Goal: Task Accomplishment & Management: Manage account settings

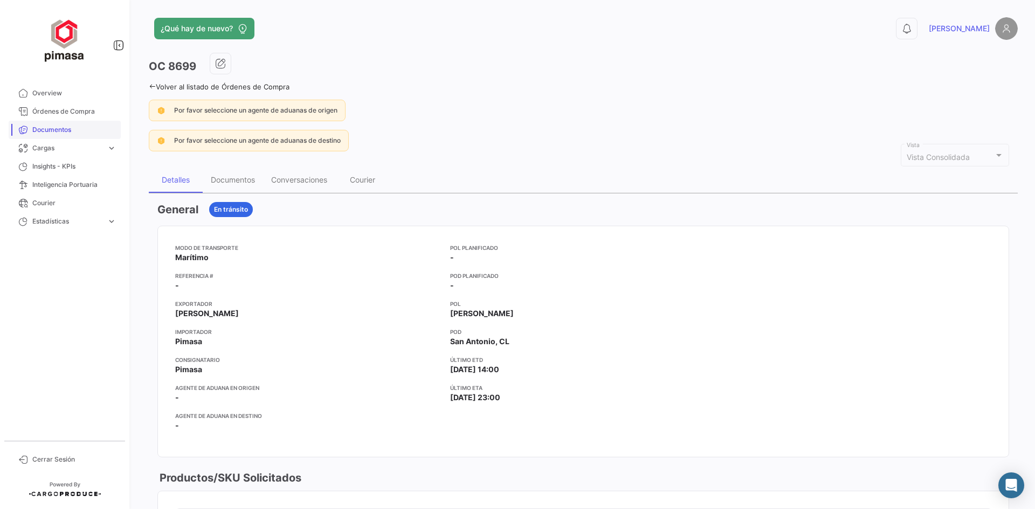
click at [65, 128] on span "Documentos" at bounding box center [74, 130] width 84 height 10
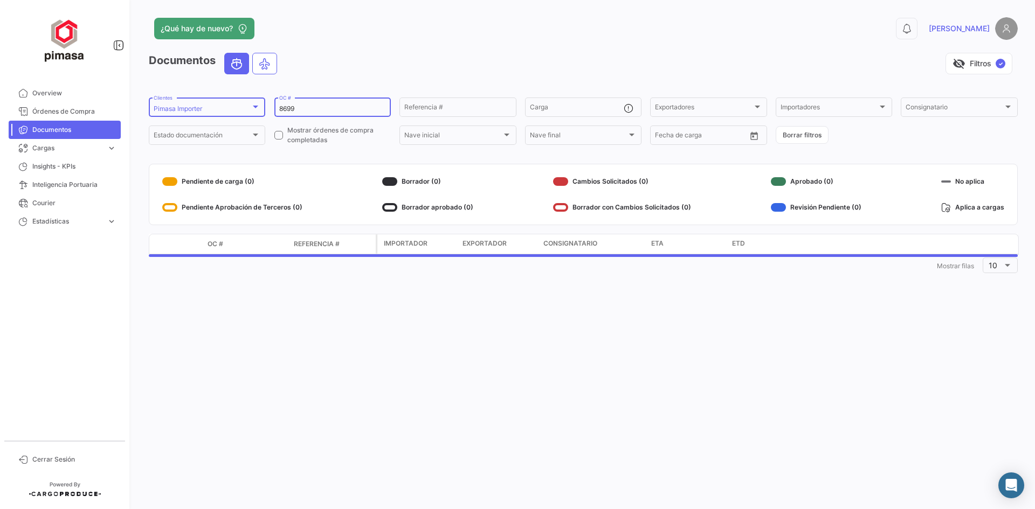
drag, startPoint x: 317, startPoint y: 105, endPoint x: 208, endPoint y: 101, distance: 109.5
click at [208, 101] on form "Pimasa Importer Clientes 8699 OC # Referencia # Carga Exportadores Exportadores…" at bounding box center [583, 121] width 869 height 51
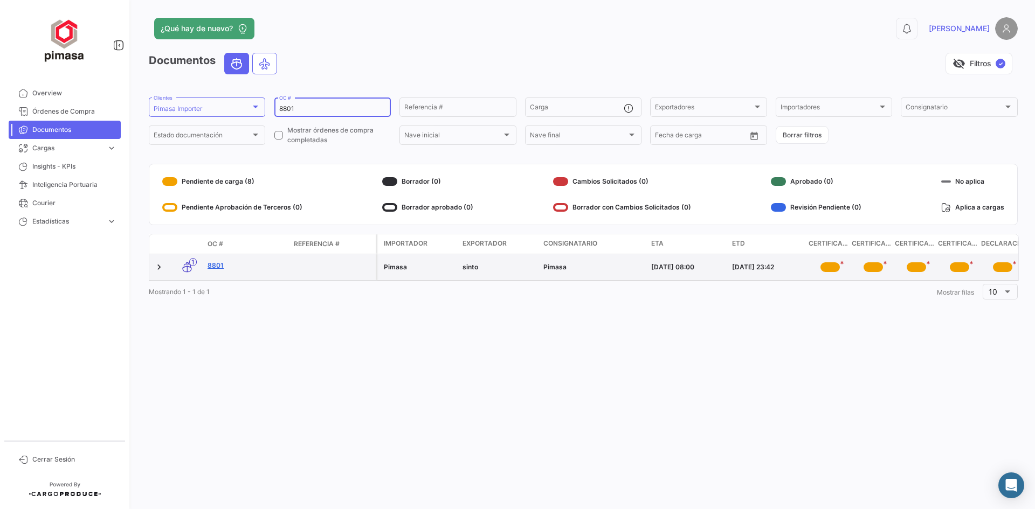
type input "8801"
click at [215, 264] on link "8801" at bounding box center [247, 266] width 78 height 10
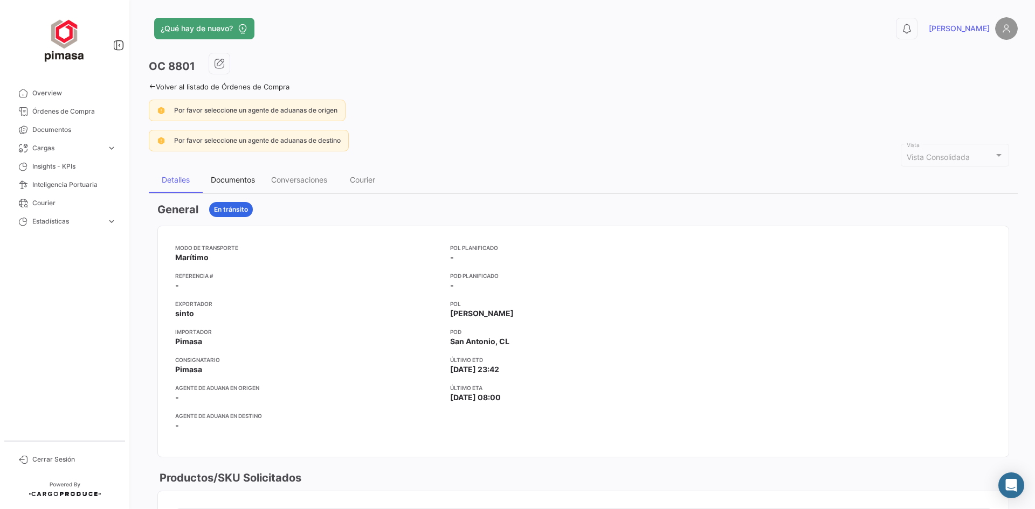
click at [239, 178] on div "Documentos" at bounding box center [233, 179] width 44 height 9
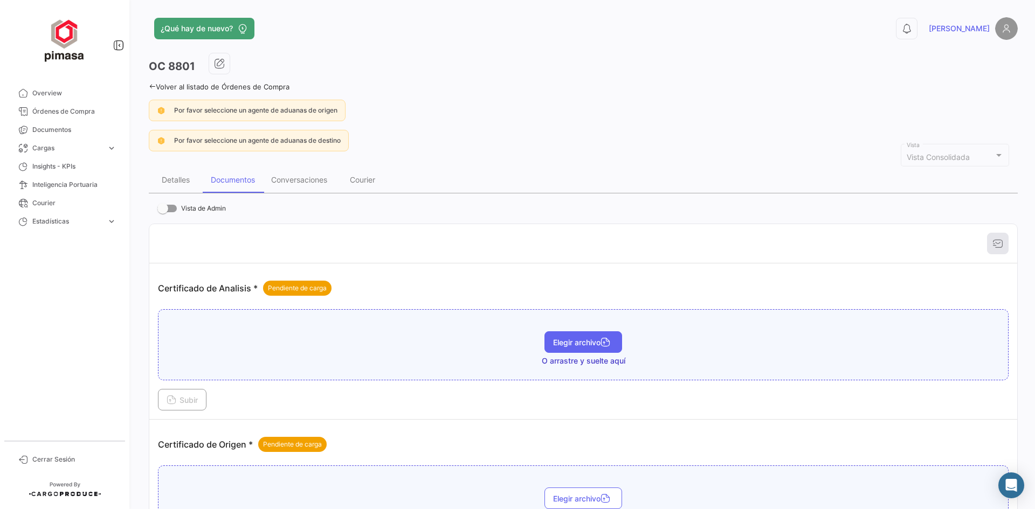
click at [552, 337] on button "Elegir archivo" at bounding box center [584, 343] width 78 height 22
click at [180, 401] on span "Subir" at bounding box center [182, 400] width 31 height 9
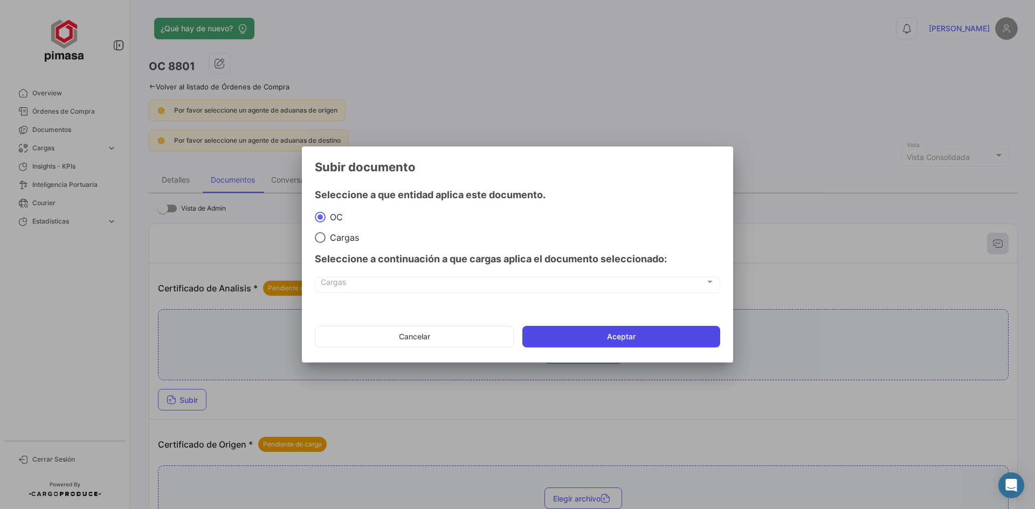
click at [645, 334] on button "Aceptar" at bounding box center [621, 337] width 198 height 22
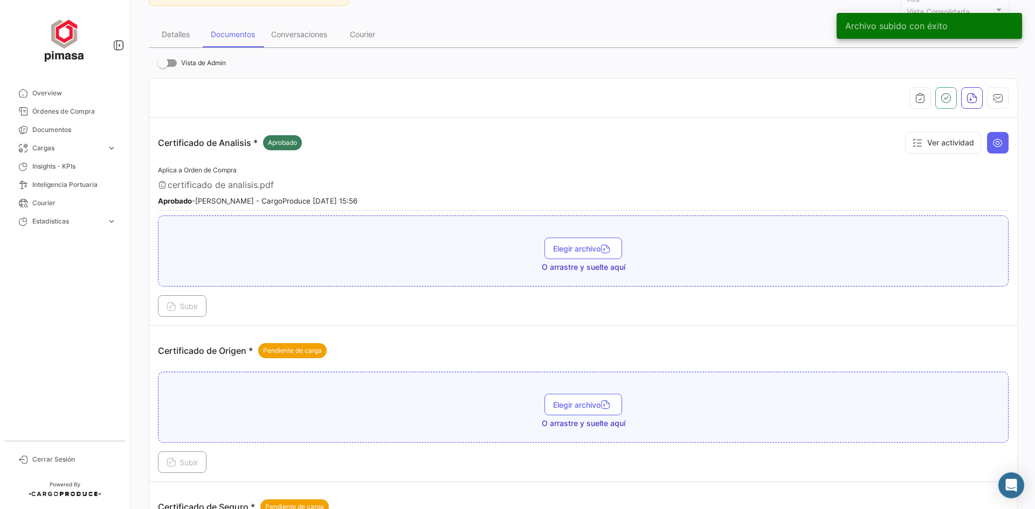
scroll to position [216, 0]
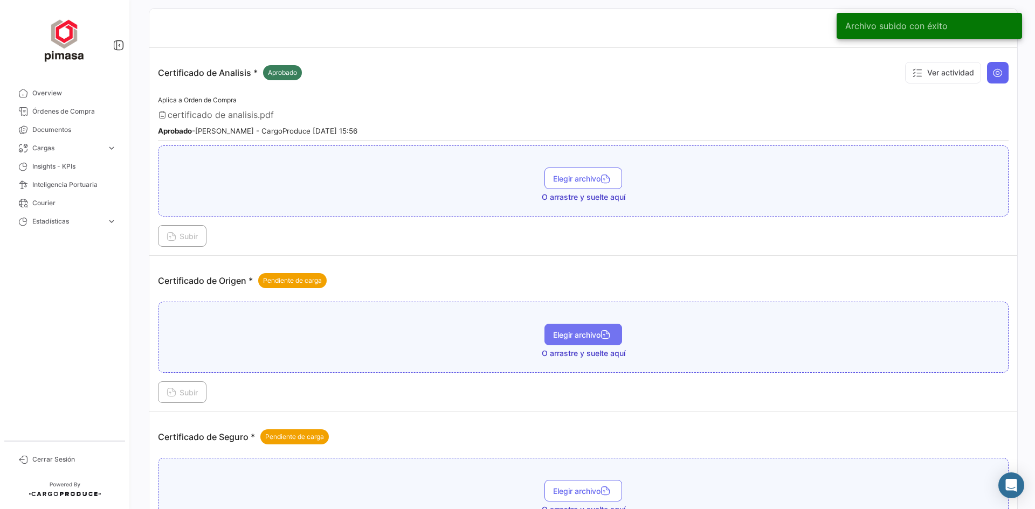
click at [578, 326] on button "Elegir archivo" at bounding box center [584, 335] width 78 height 22
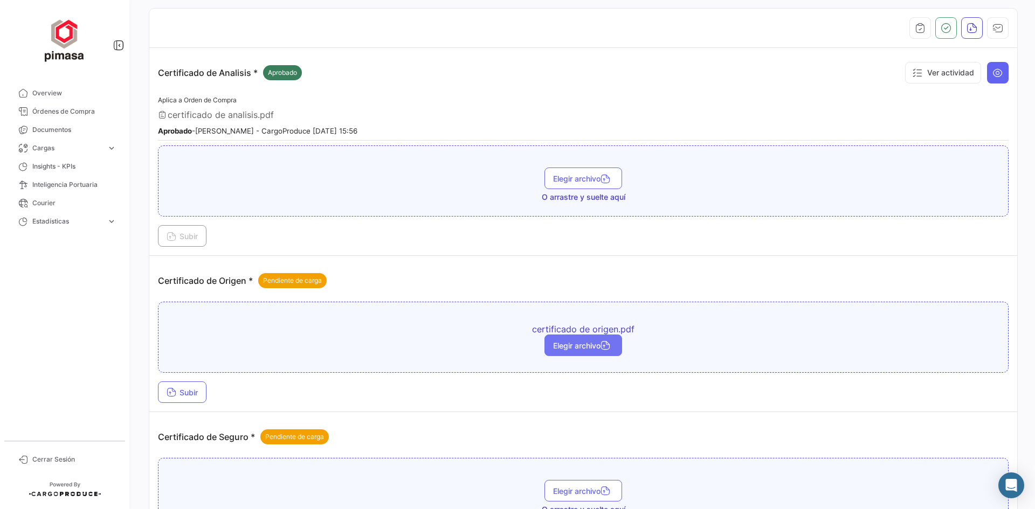
click at [580, 343] on span "Elegir archivo" at bounding box center [583, 345] width 60 height 9
click at [598, 342] on span "Elegir archivo" at bounding box center [583, 345] width 60 height 9
click at [189, 387] on button "Subir" at bounding box center [182, 393] width 49 height 22
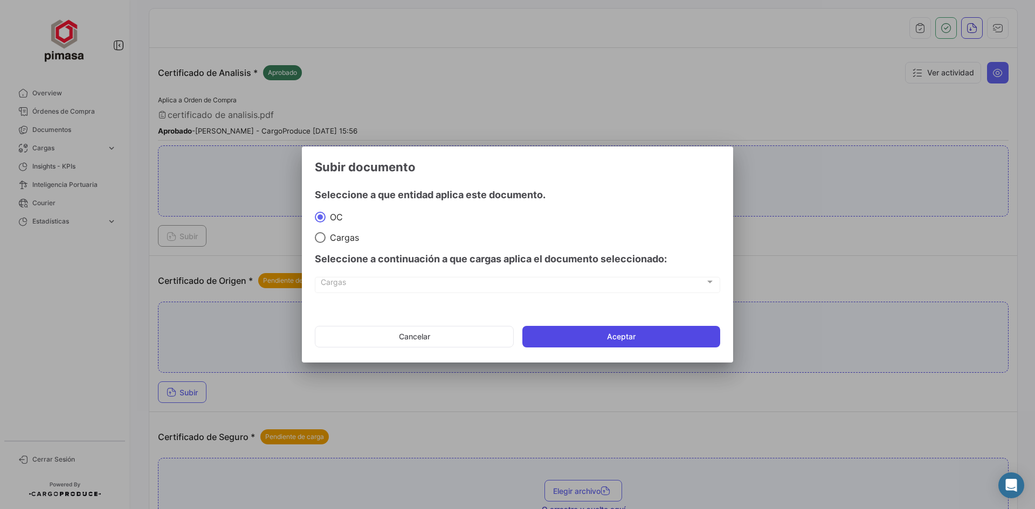
click at [581, 335] on button "Aceptar" at bounding box center [621, 337] width 198 height 22
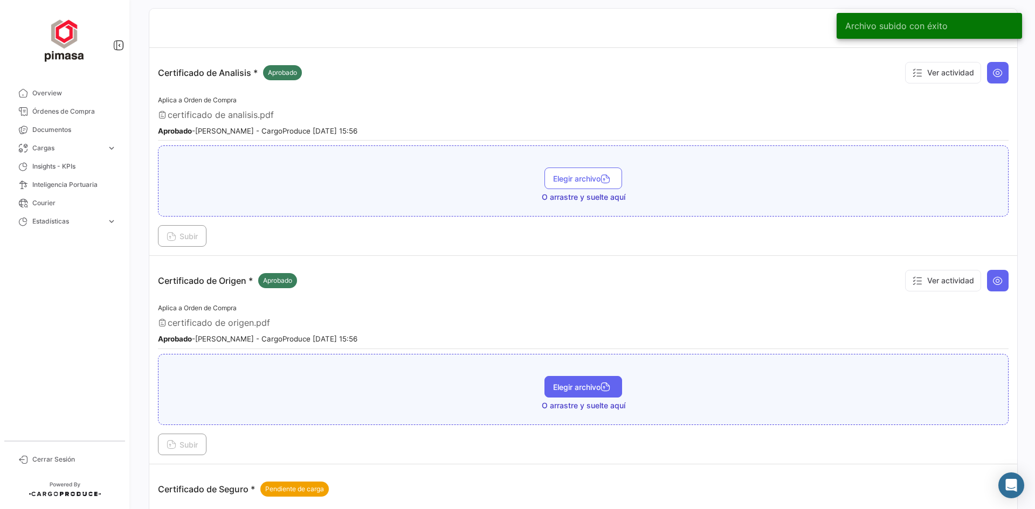
click at [574, 387] on span "Elegir archivo" at bounding box center [583, 387] width 60 height 9
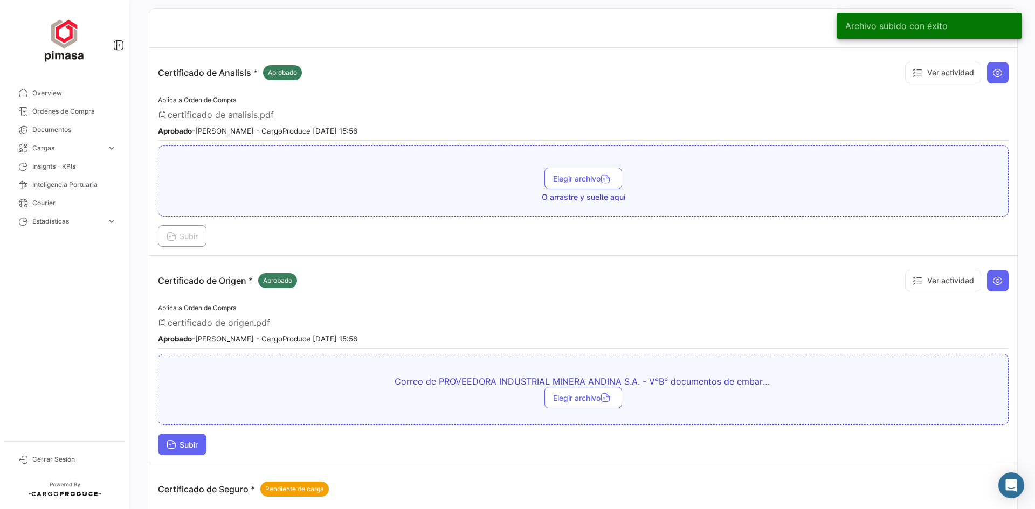
click at [196, 445] on span "Subir" at bounding box center [182, 444] width 31 height 9
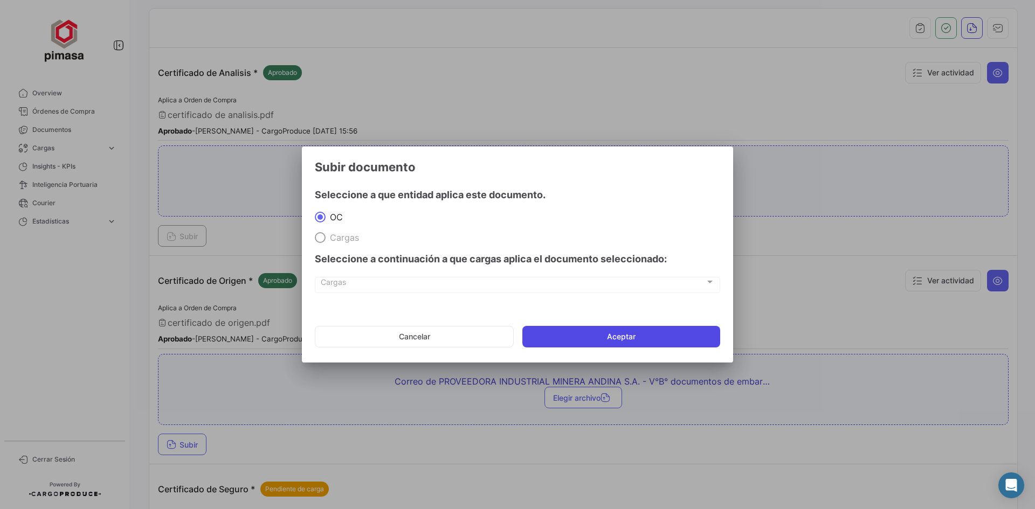
click at [547, 336] on button "Aceptar" at bounding box center [621, 337] width 198 height 22
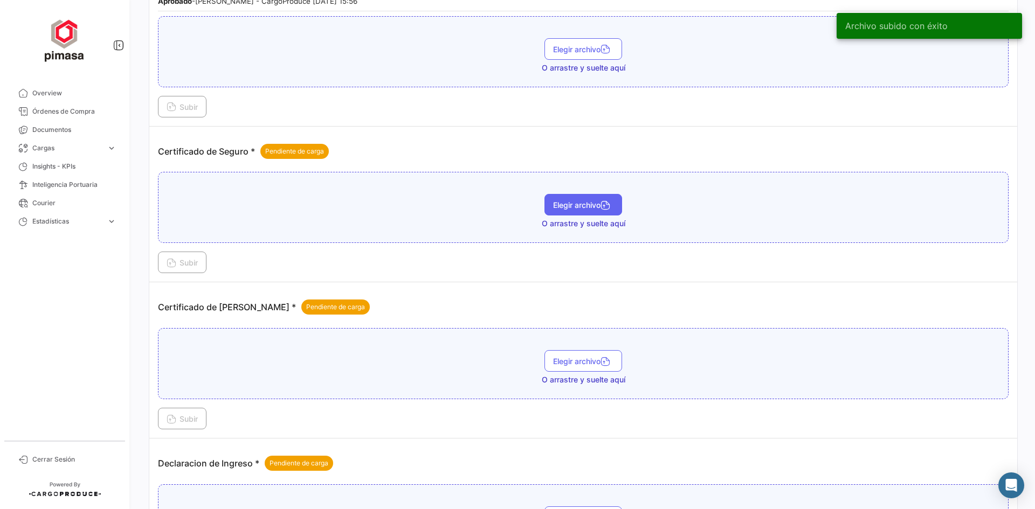
scroll to position [647, 0]
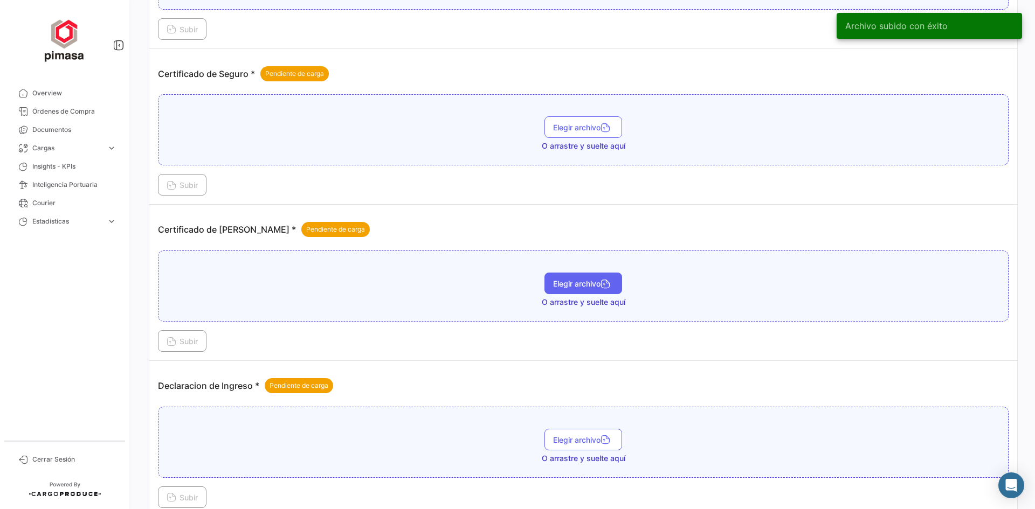
click at [580, 287] on span "Elegir archivo" at bounding box center [583, 283] width 60 height 9
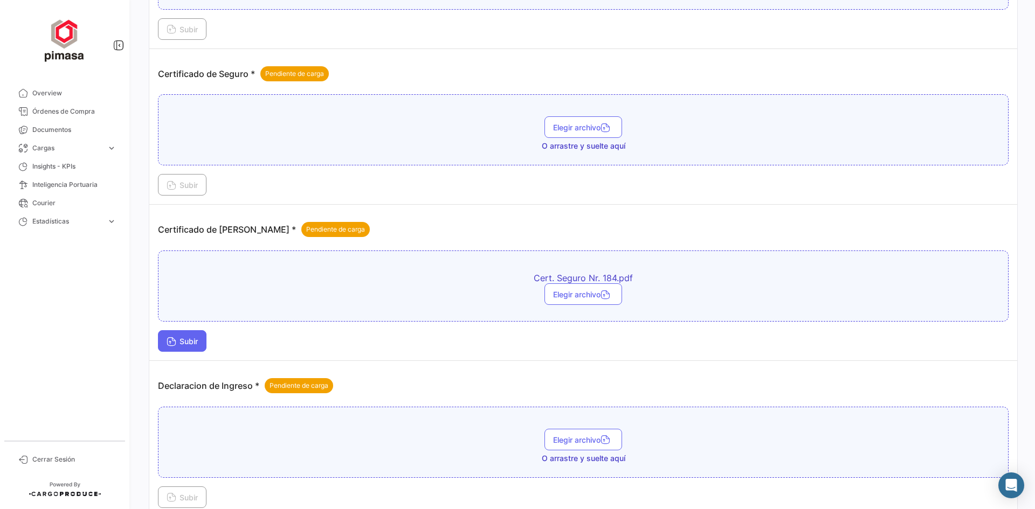
click at [174, 336] on button "Subir" at bounding box center [182, 341] width 49 height 22
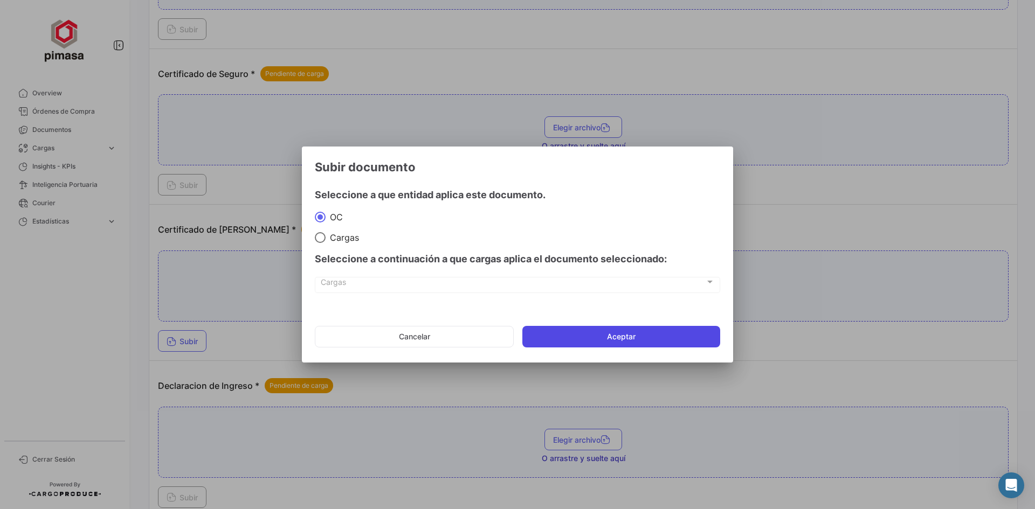
click at [594, 333] on button "Aceptar" at bounding box center [621, 337] width 198 height 22
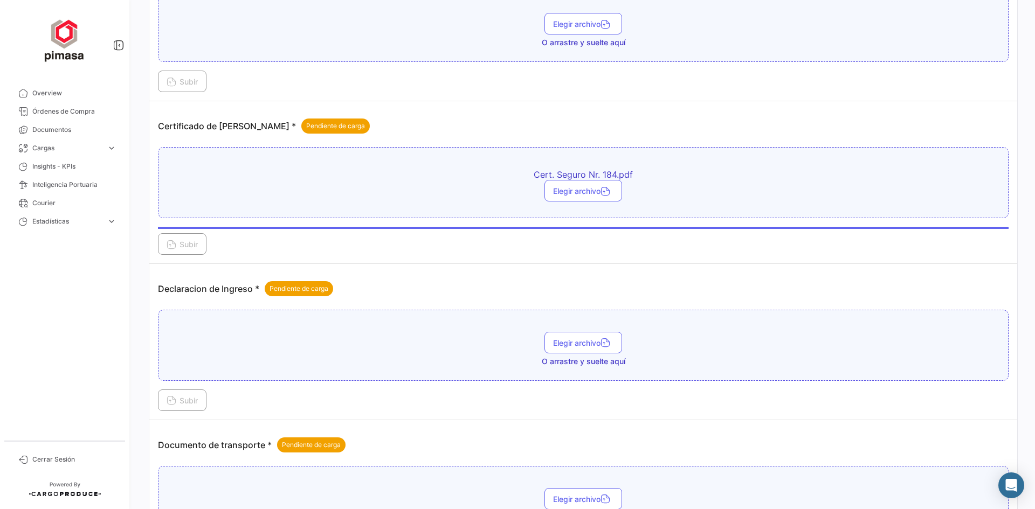
scroll to position [755, 0]
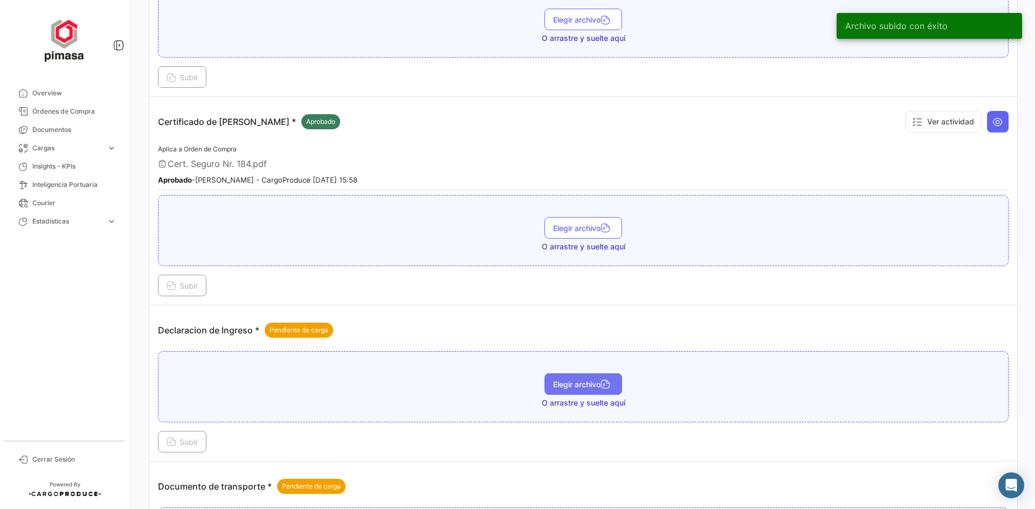
click at [567, 383] on span "Elegir archivo" at bounding box center [583, 384] width 60 height 9
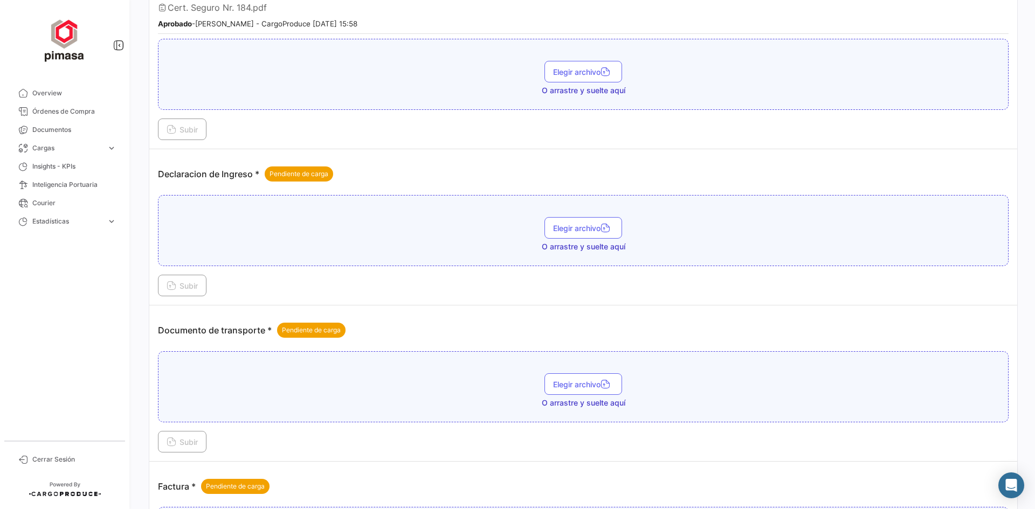
scroll to position [916, 0]
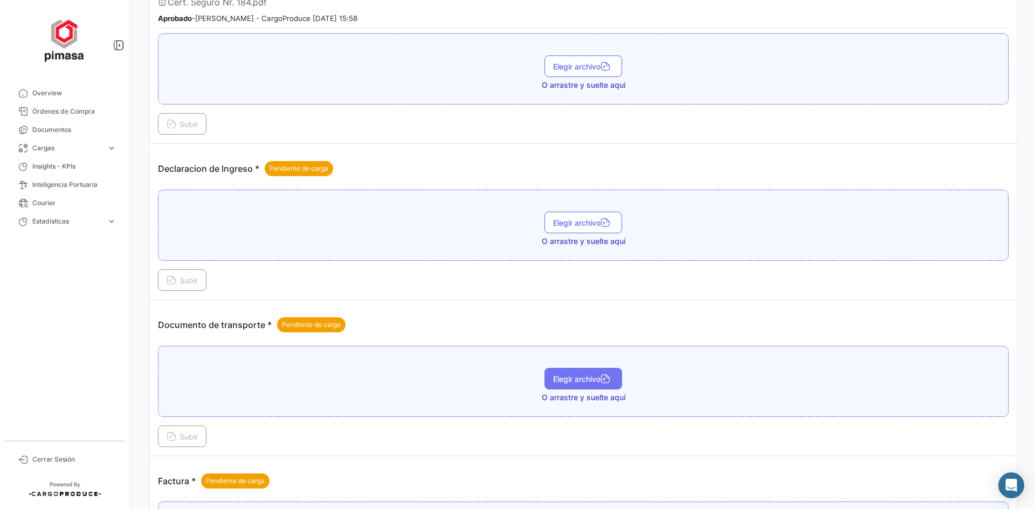
click at [610, 375] on span "Elegir archivo" at bounding box center [583, 379] width 60 height 9
click at [574, 225] on span "Elegir archivo" at bounding box center [583, 222] width 60 height 9
click at [183, 439] on span "Subir" at bounding box center [182, 436] width 31 height 9
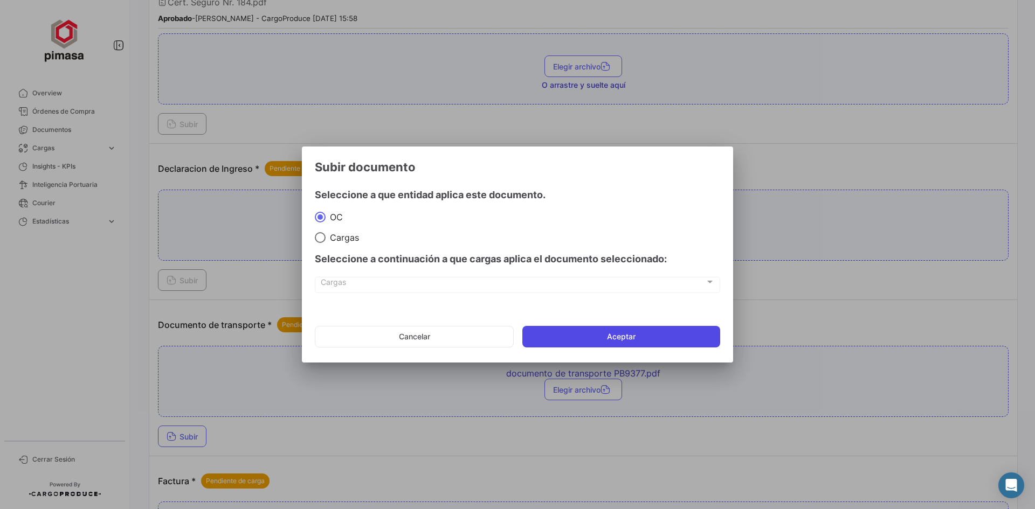
click at [581, 338] on button "Aceptar" at bounding box center [621, 337] width 198 height 22
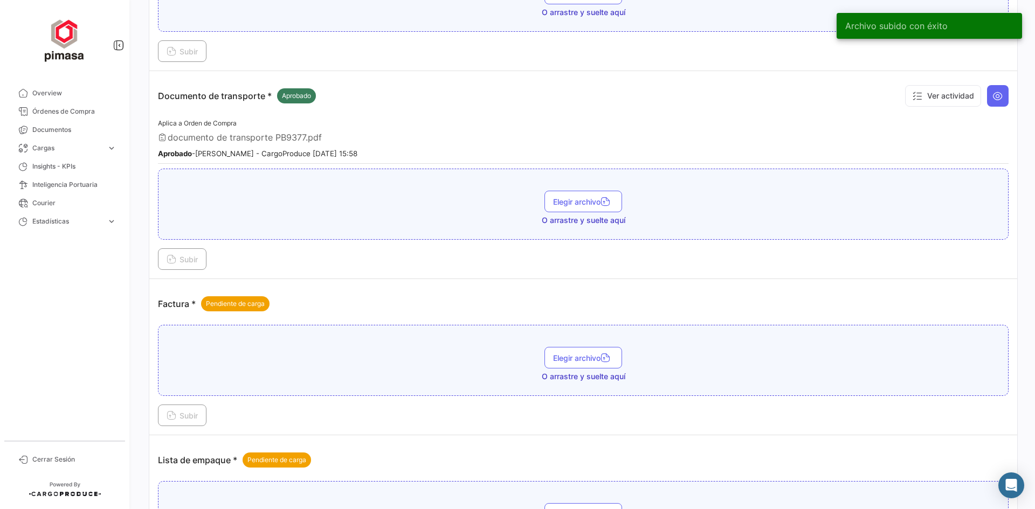
scroll to position [1186, 0]
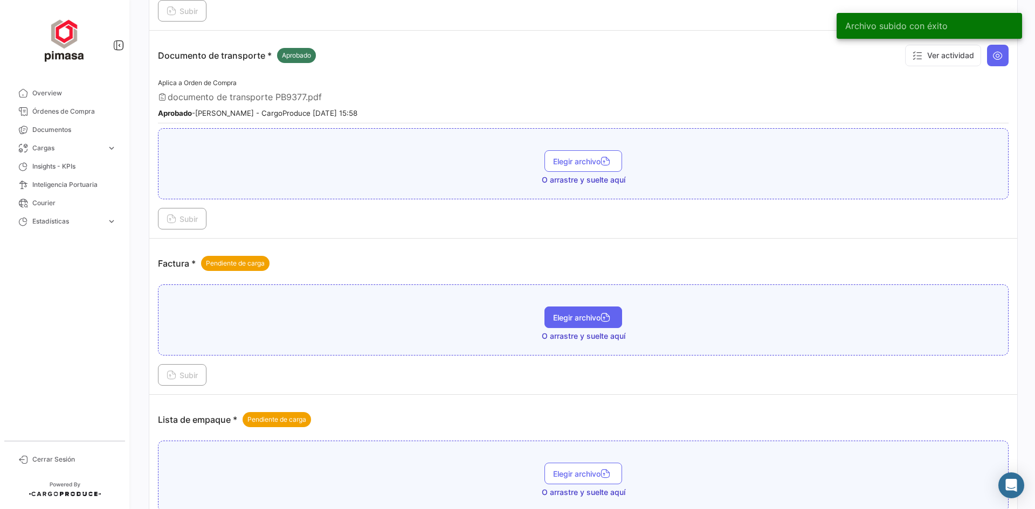
click at [568, 312] on button "Elegir archivo" at bounding box center [584, 318] width 78 height 22
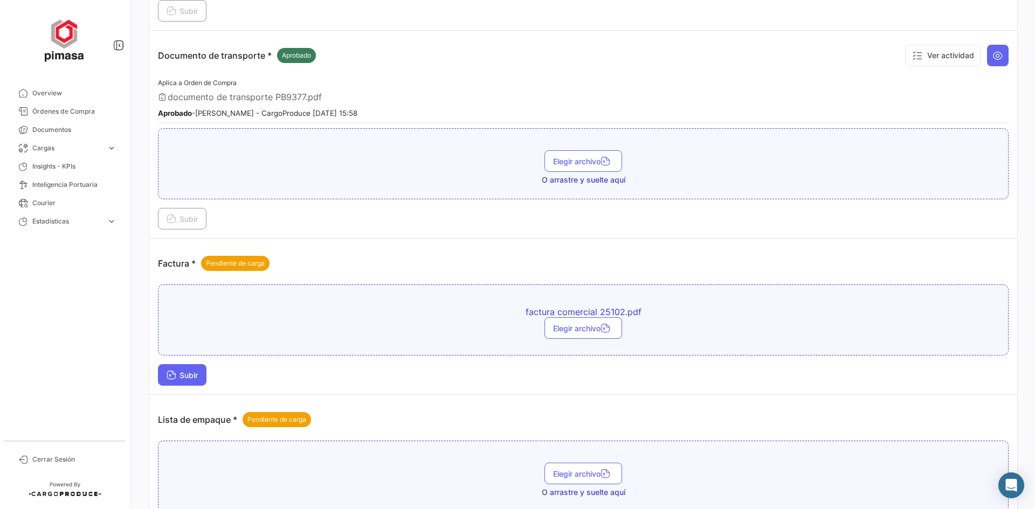
click at [186, 378] on span "Subir" at bounding box center [182, 375] width 31 height 9
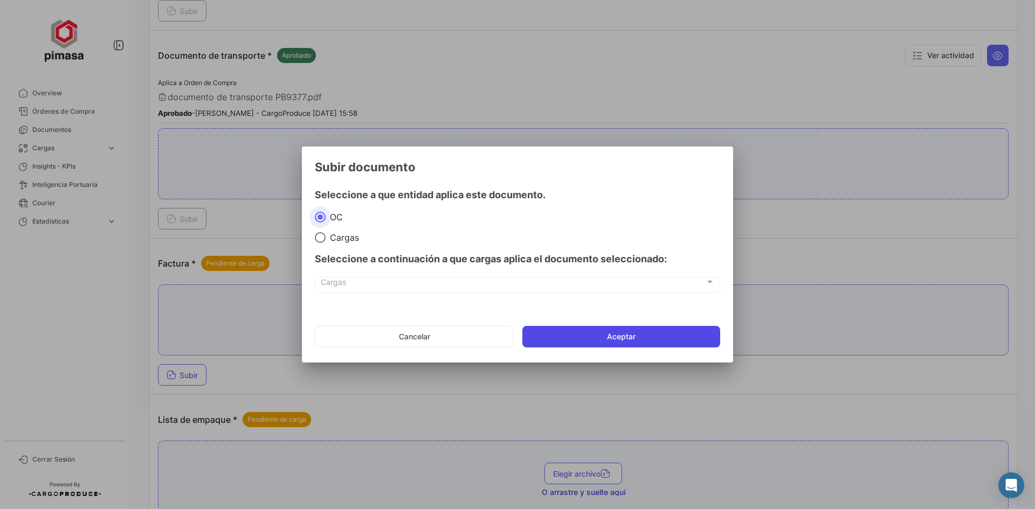
click at [603, 337] on button "Aceptar" at bounding box center [621, 337] width 198 height 22
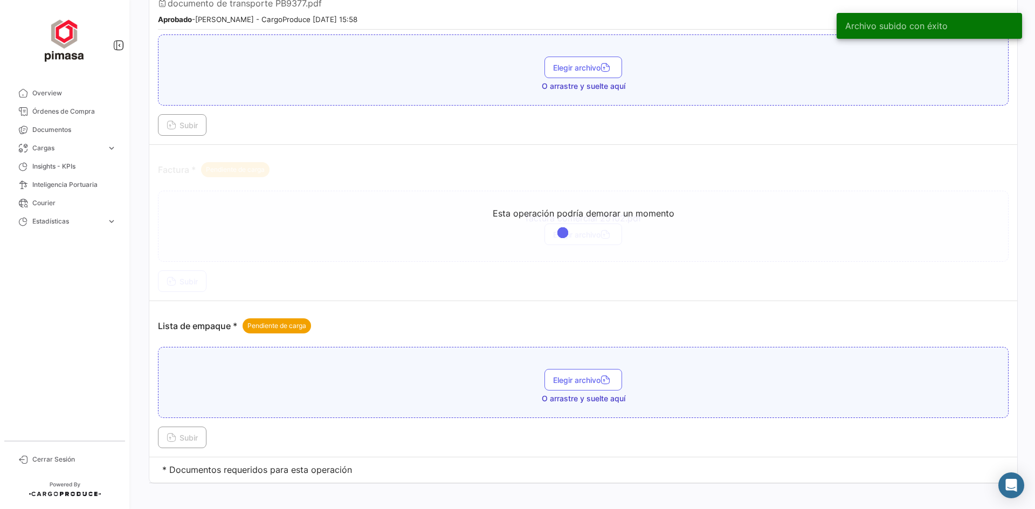
scroll to position [1289, 0]
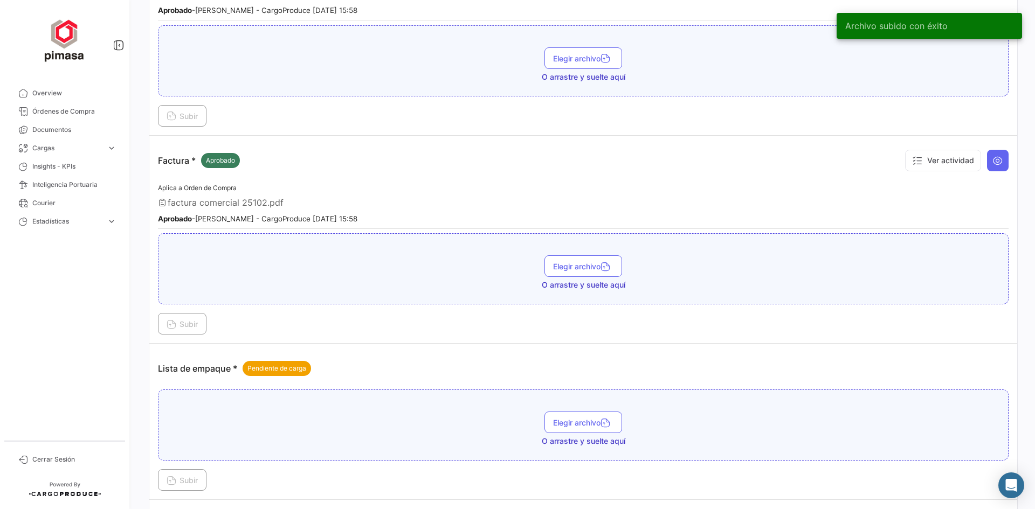
click at [571, 435] on div "Elegir archivo O arrastre y suelte aquí" at bounding box center [583, 429] width 839 height 35
click at [574, 425] on span "Elegir archivo" at bounding box center [583, 422] width 60 height 9
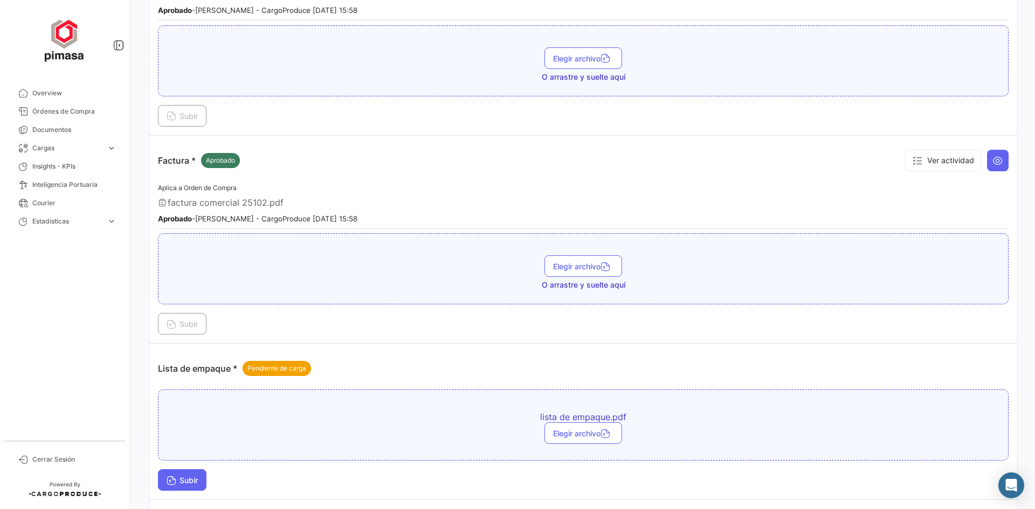
click at [191, 476] on span "Subir" at bounding box center [182, 480] width 31 height 9
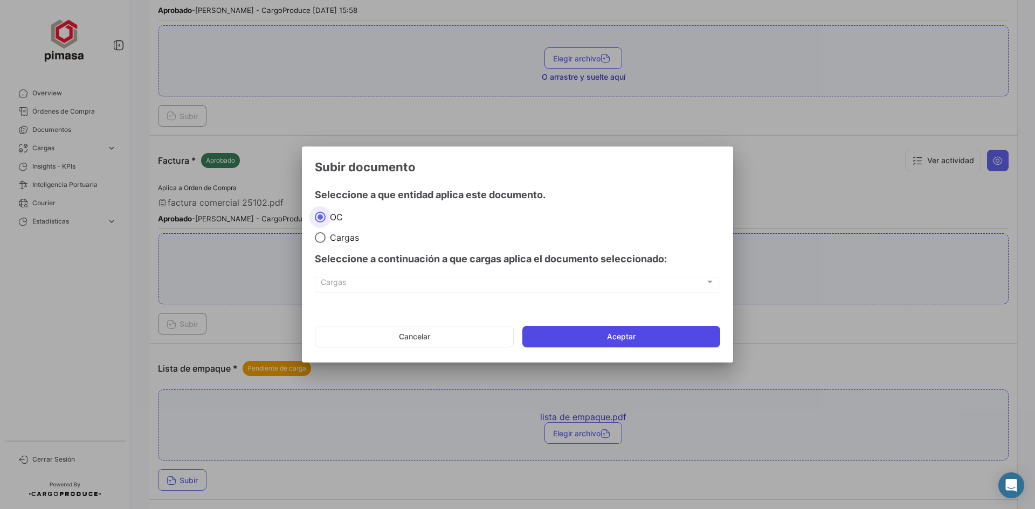
click at [637, 343] on button "Aceptar" at bounding box center [621, 337] width 198 height 22
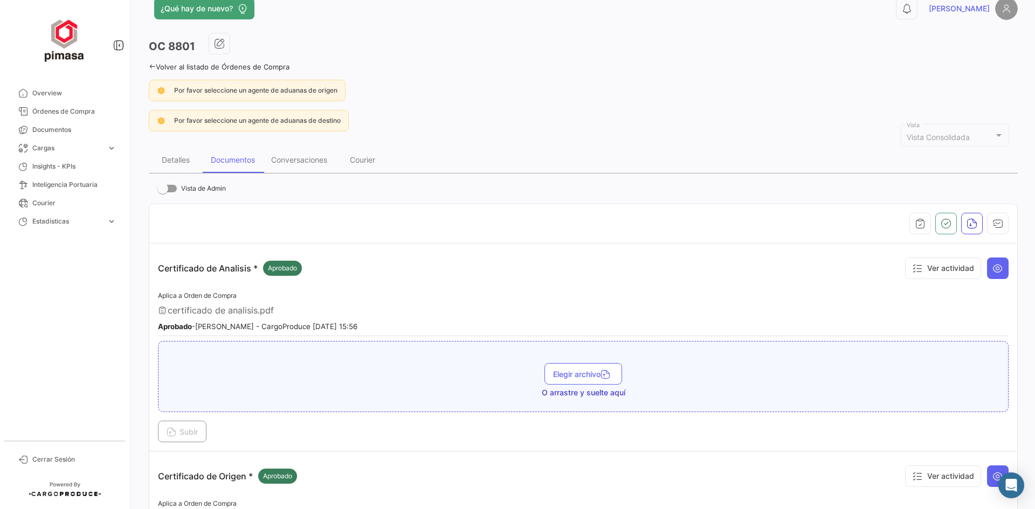
scroll to position [0, 0]
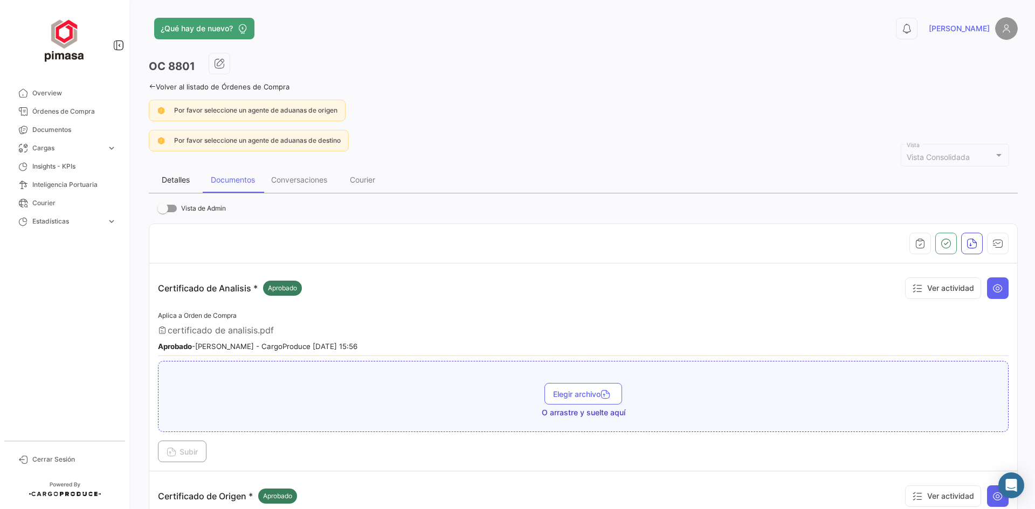
click at [181, 183] on div "Detalles" at bounding box center [176, 179] width 28 height 9
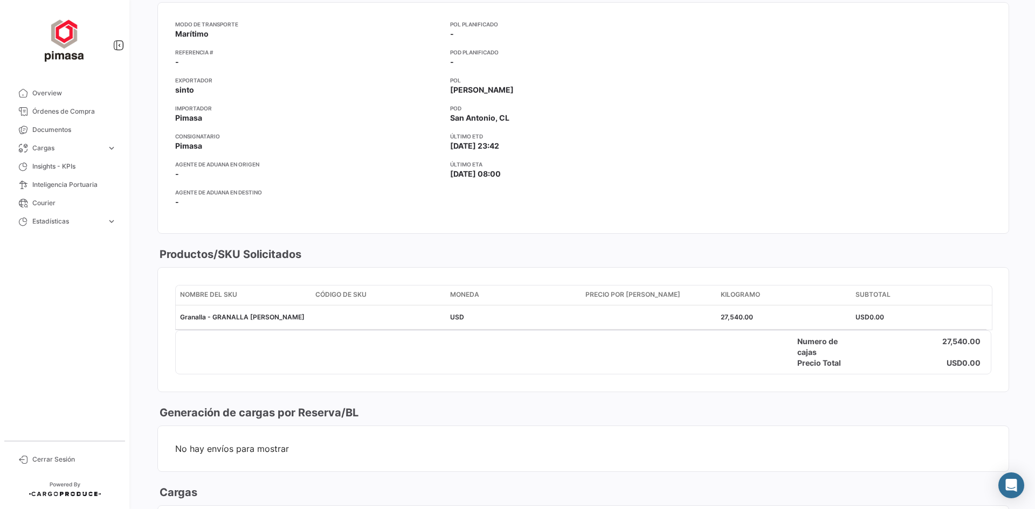
scroll to position [130, 0]
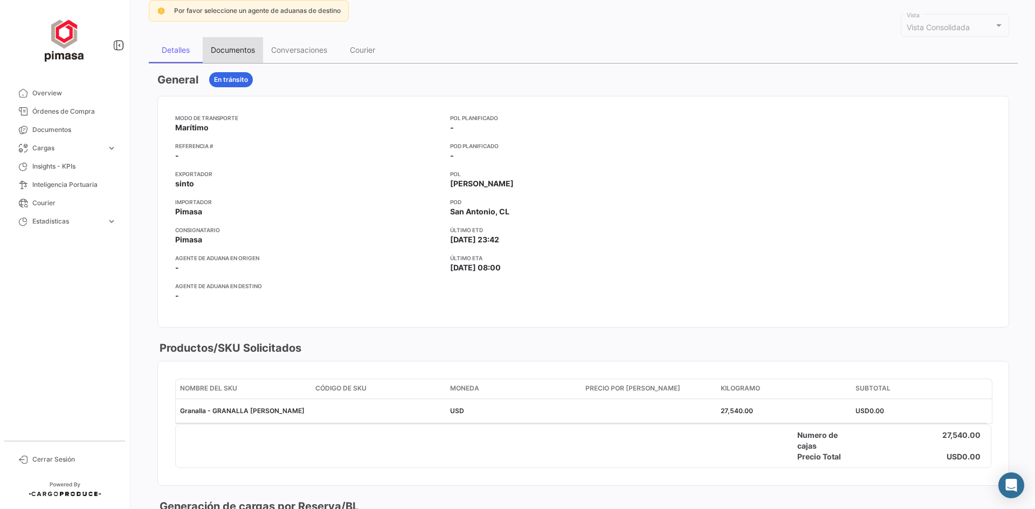
click at [240, 48] on div "Documentos" at bounding box center [233, 49] width 44 height 9
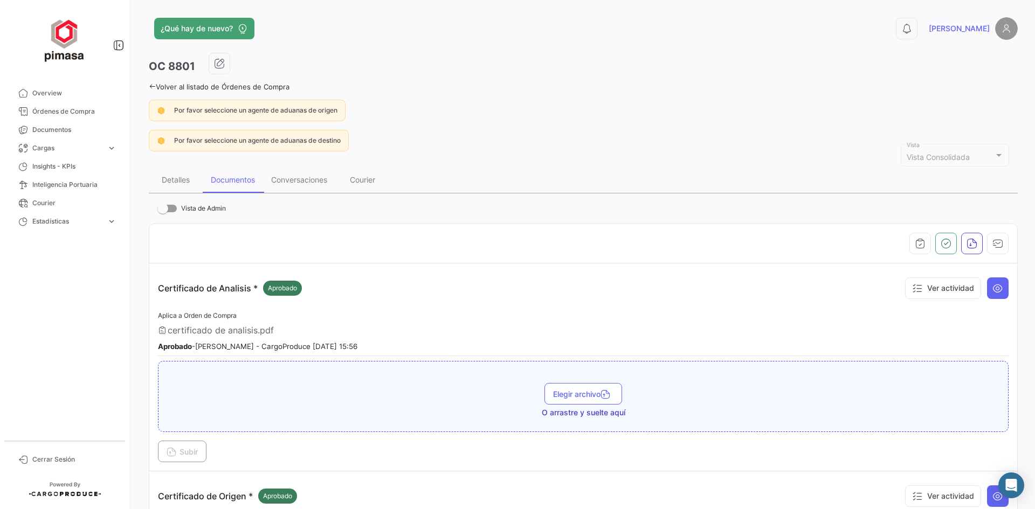
scroll to position [270, 0]
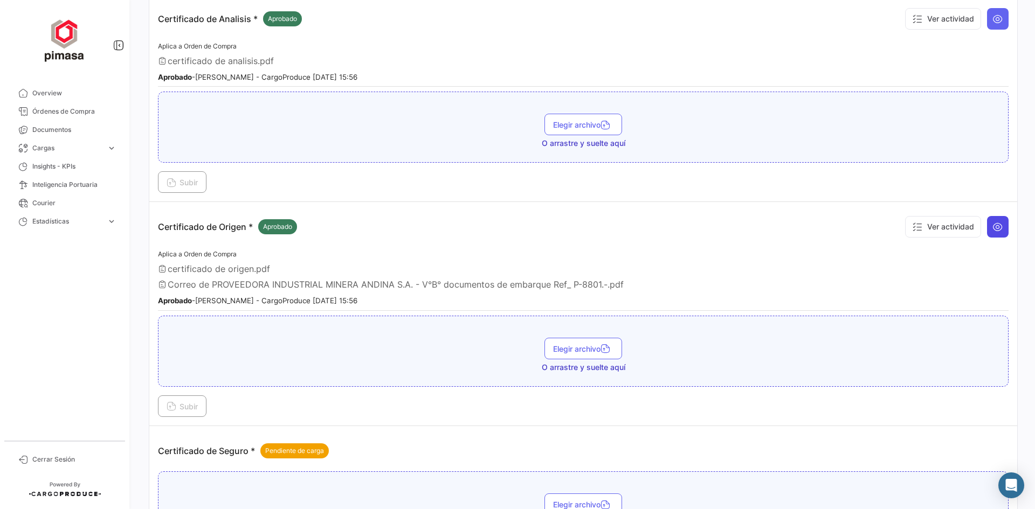
click at [996, 226] on icon at bounding box center [998, 227] width 11 height 11
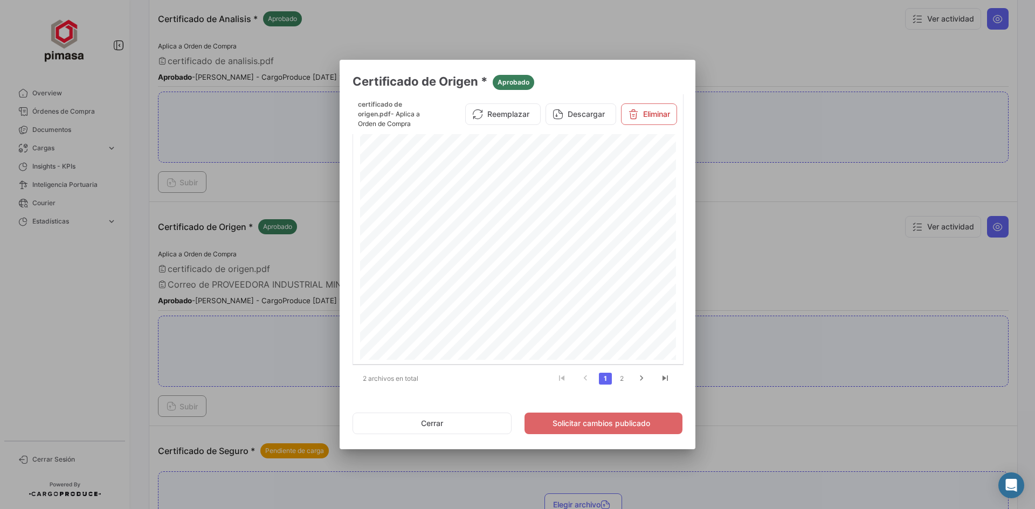
scroll to position [108, 0]
click at [625, 377] on link "2" at bounding box center [621, 379] width 13 height 12
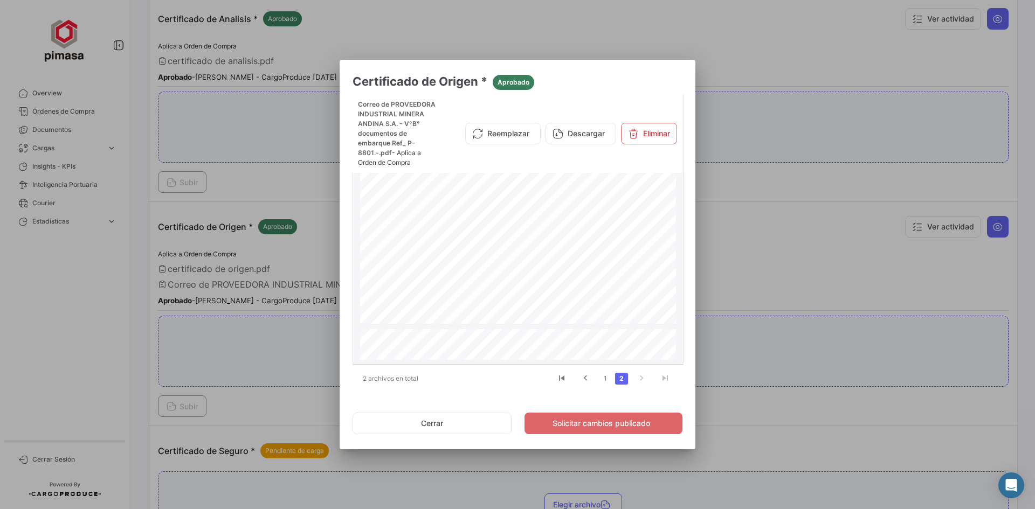
scroll to position [162, 0]
click at [763, 261] on div at bounding box center [517, 254] width 1035 height 509
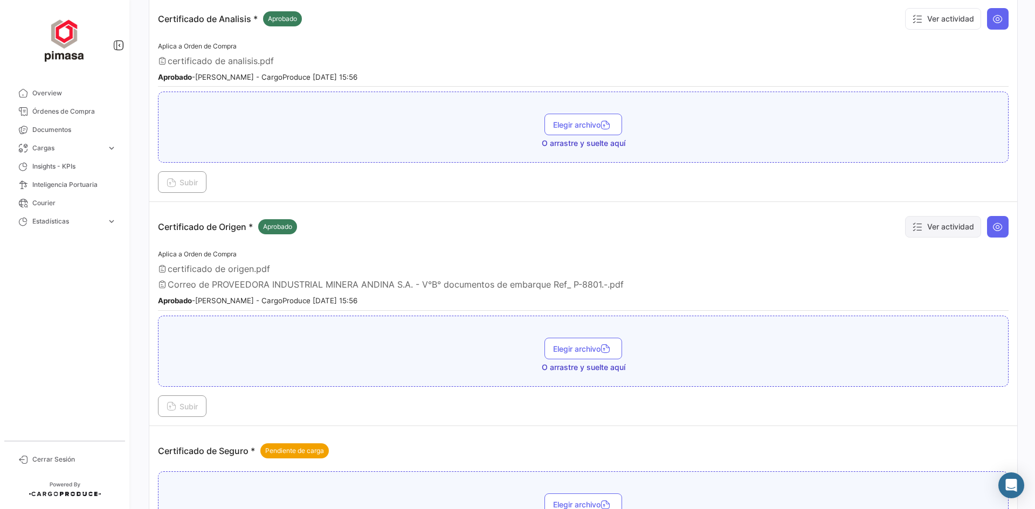
click at [952, 229] on button "Ver actividad" at bounding box center [943, 227] width 76 height 22
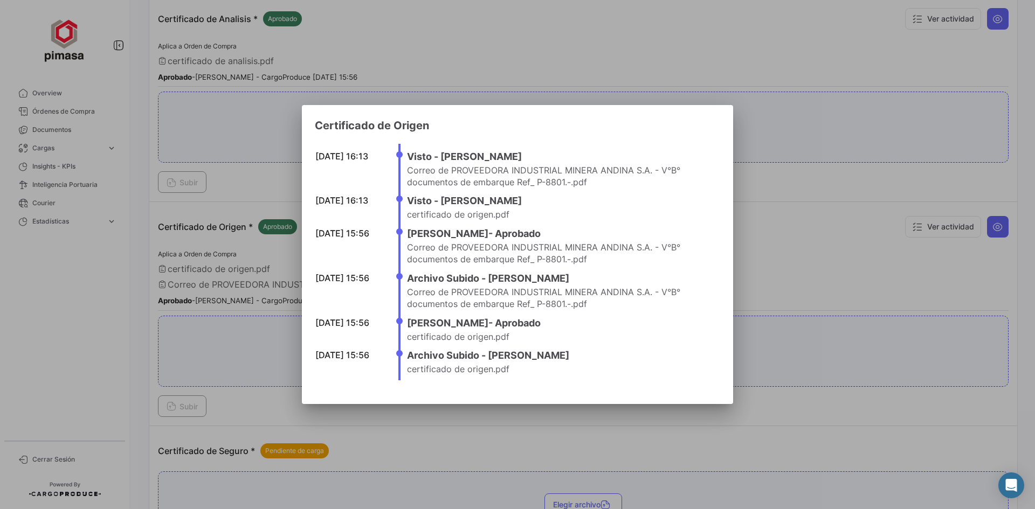
click at [840, 273] on div at bounding box center [517, 254] width 1035 height 509
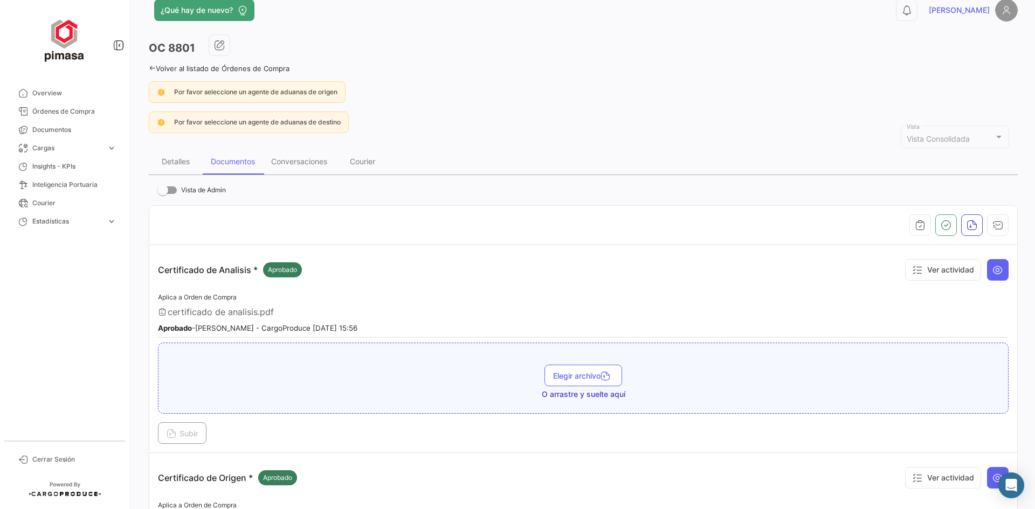
scroll to position [0, 0]
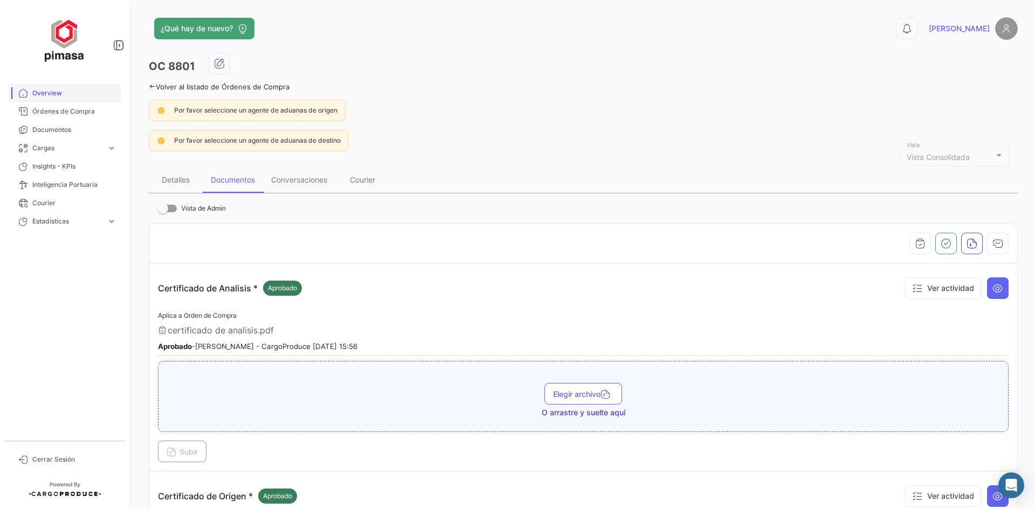
click at [82, 98] on link "Overview" at bounding box center [65, 93] width 112 height 18
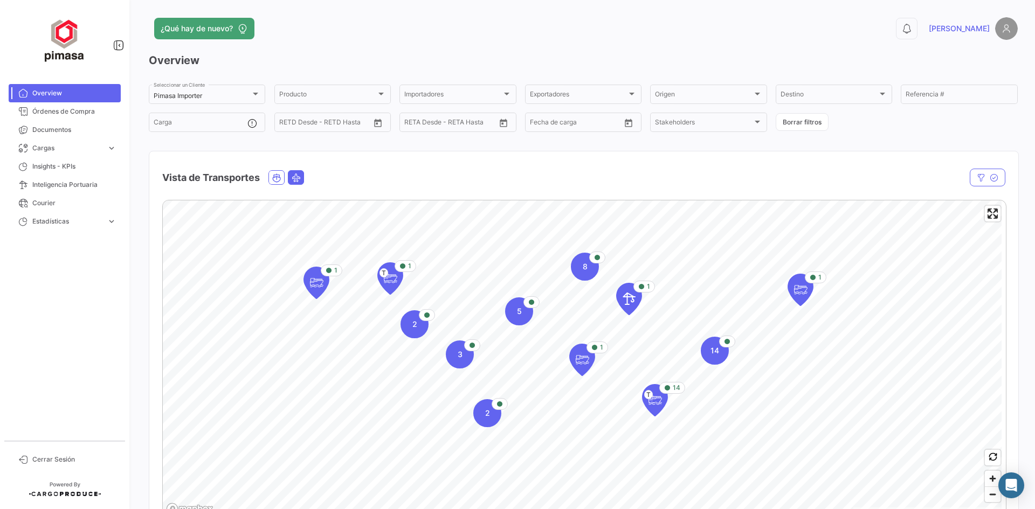
click at [290, 178] on mat-button-toggle at bounding box center [296, 177] width 16 height 15
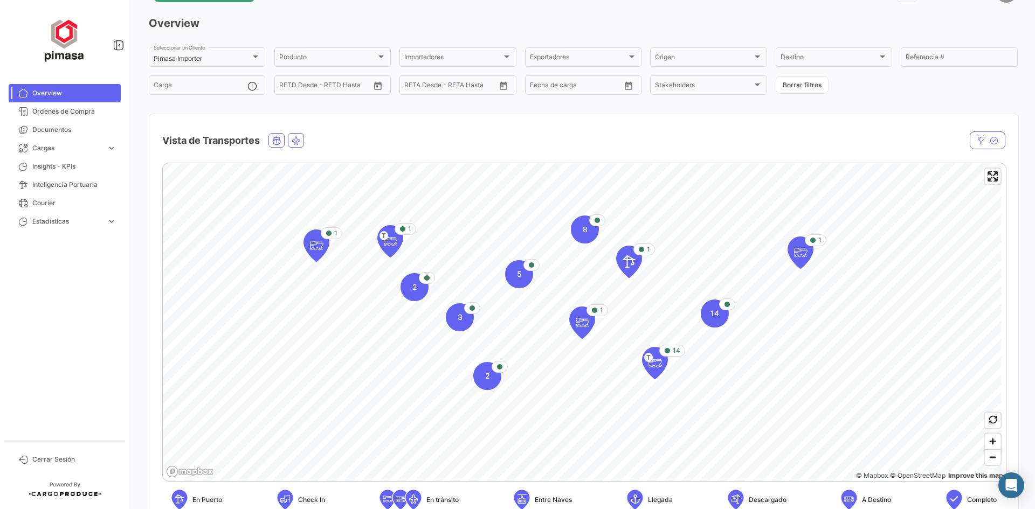
scroll to position [54, 0]
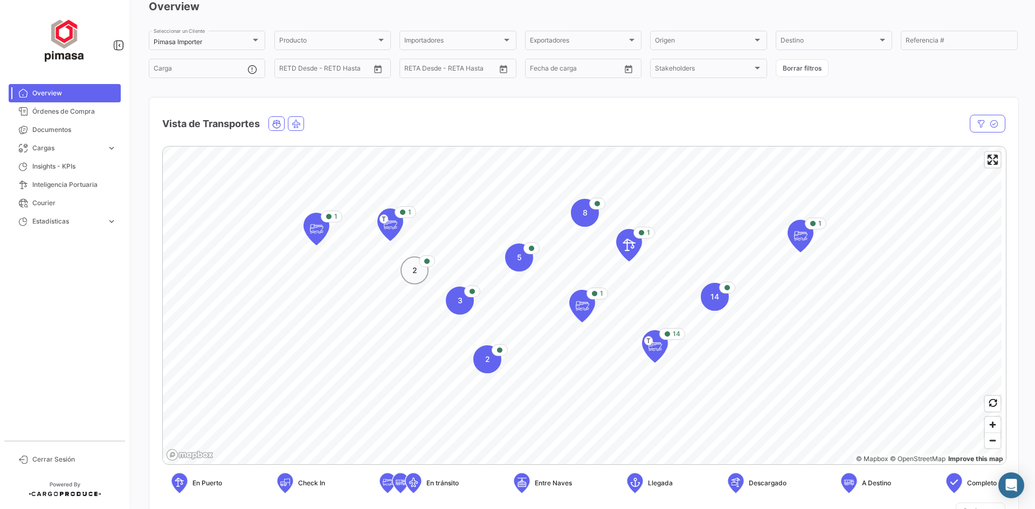
click at [414, 275] on span "2" at bounding box center [414, 270] width 5 height 11
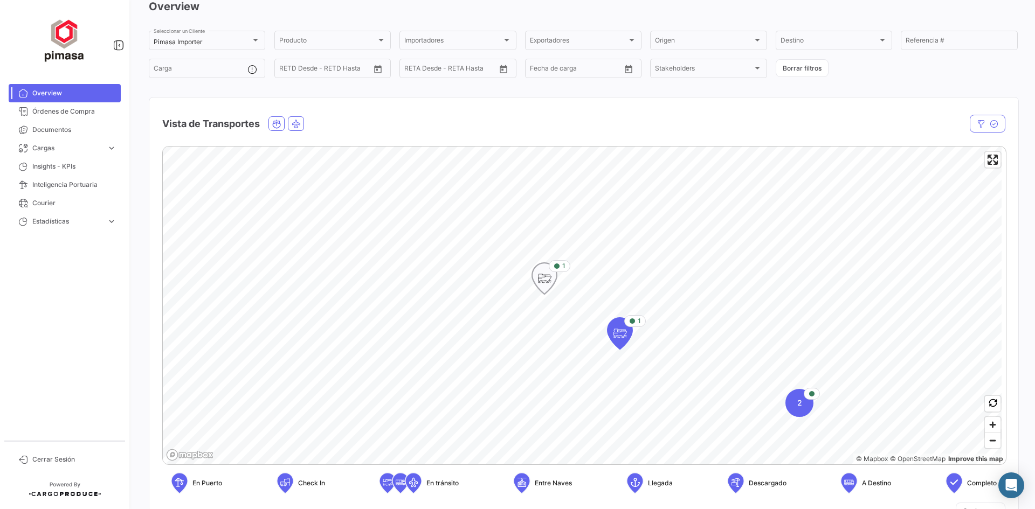
scroll to position [108, 0]
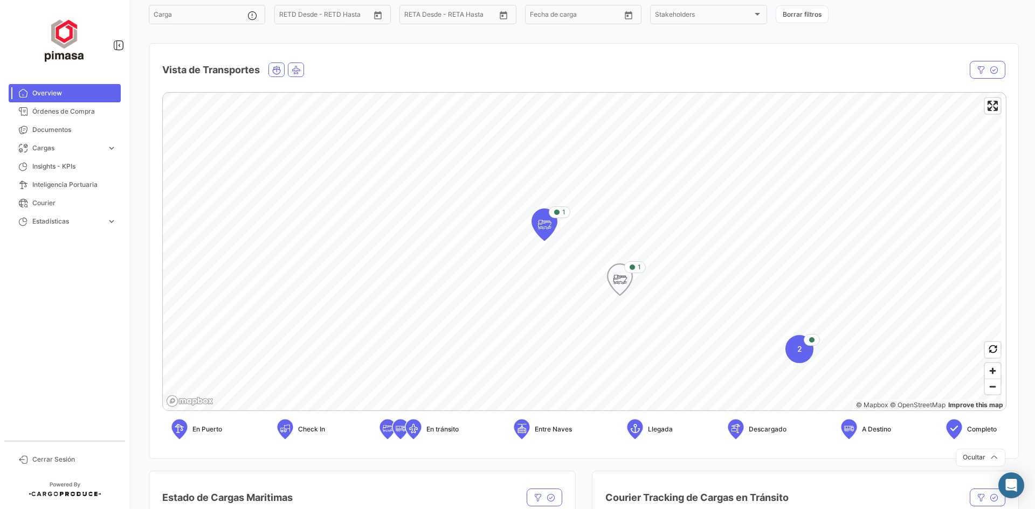
click at [615, 291] on icon "Map marker" at bounding box center [620, 279] width 25 height 31
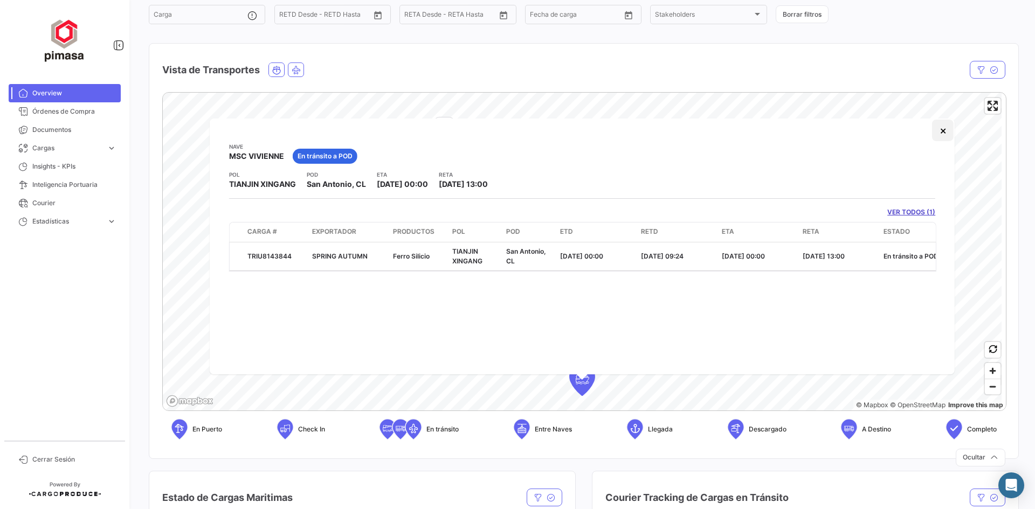
click at [944, 128] on button "×" at bounding box center [943, 131] width 22 height 22
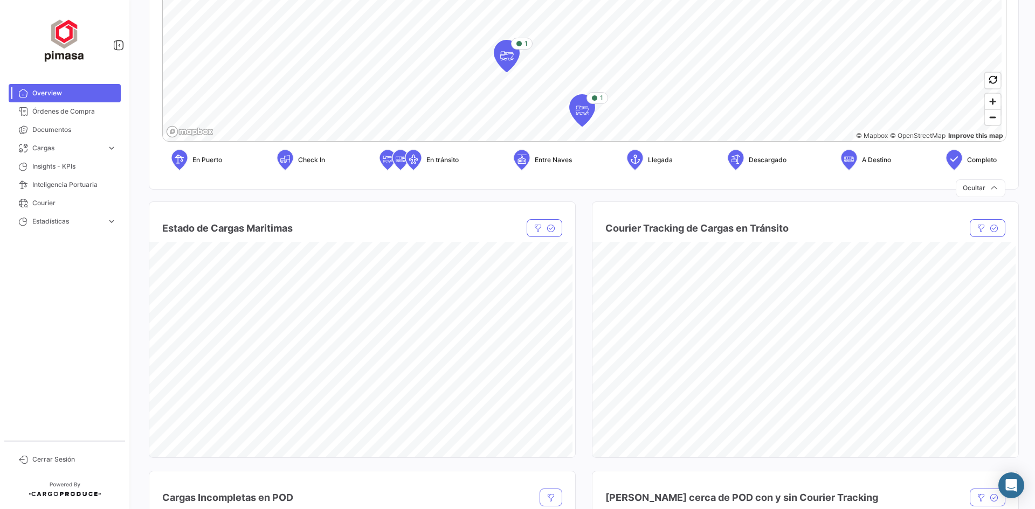
scroll to position [431, 0]
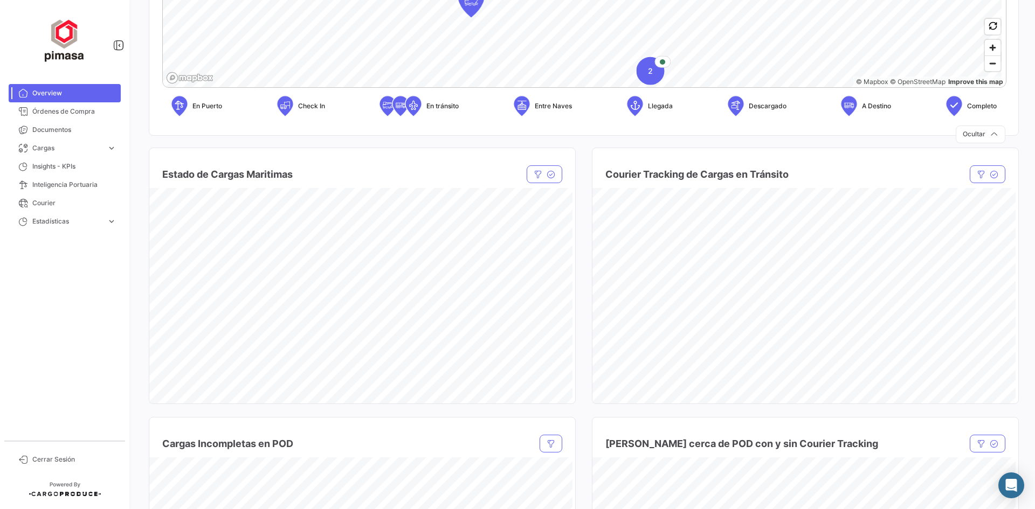
click at [625, 0] on html "Overview Órdenes de Compra Documentos Cargas expand_more Cargas Aéreas Cargas M…" at bounding box center [517, 254] width 1035 height 509
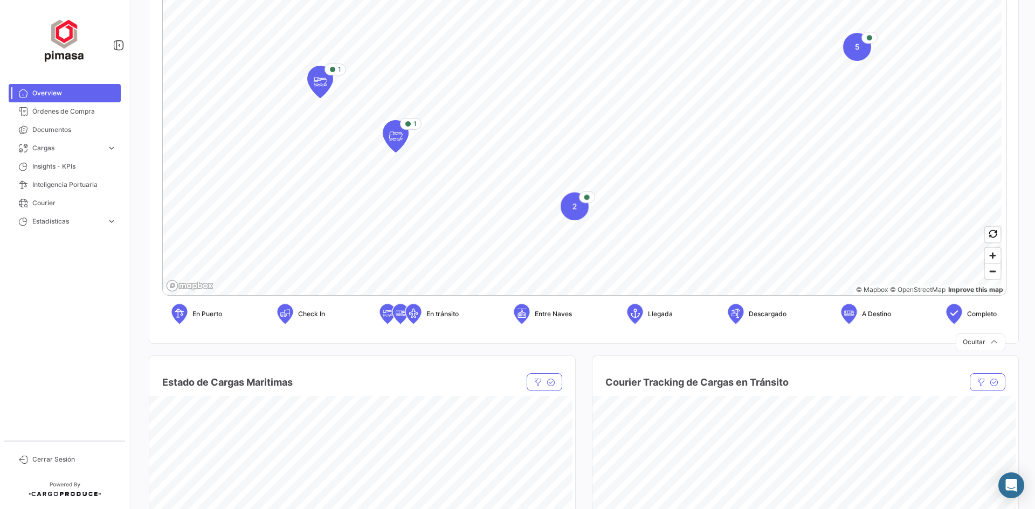
scroll to position [216, 0]
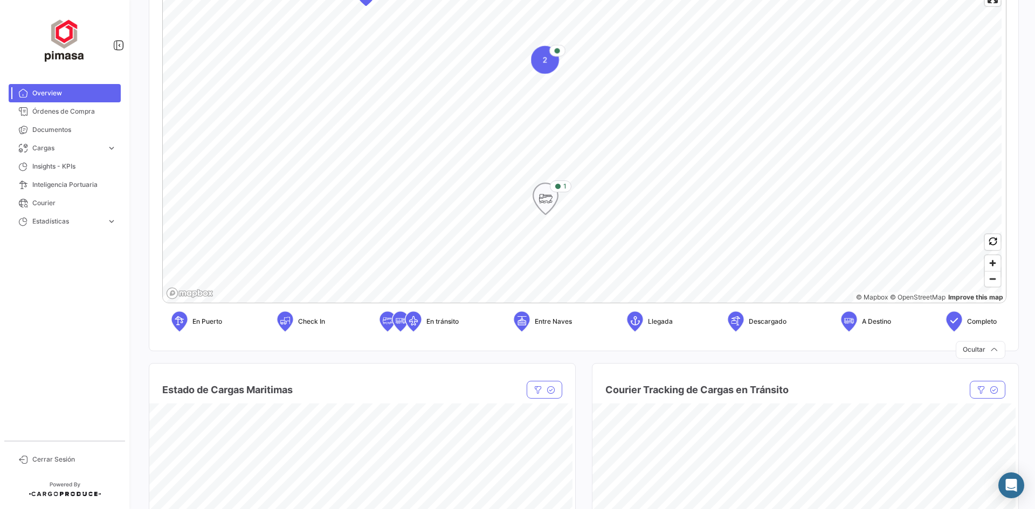
click at [554, 190] on div "1" at bounding box center [561, 187] width 22 height 12
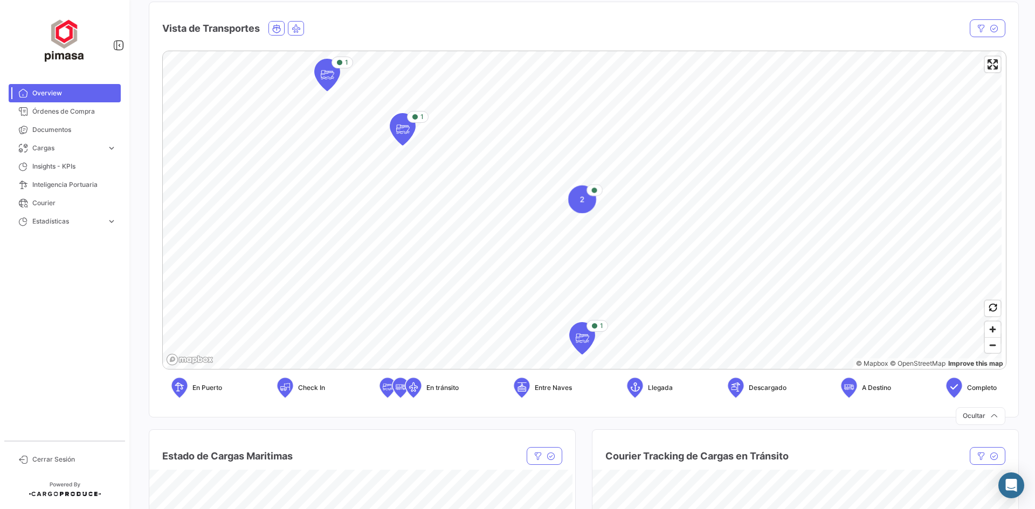
scroll to position [162, 0]
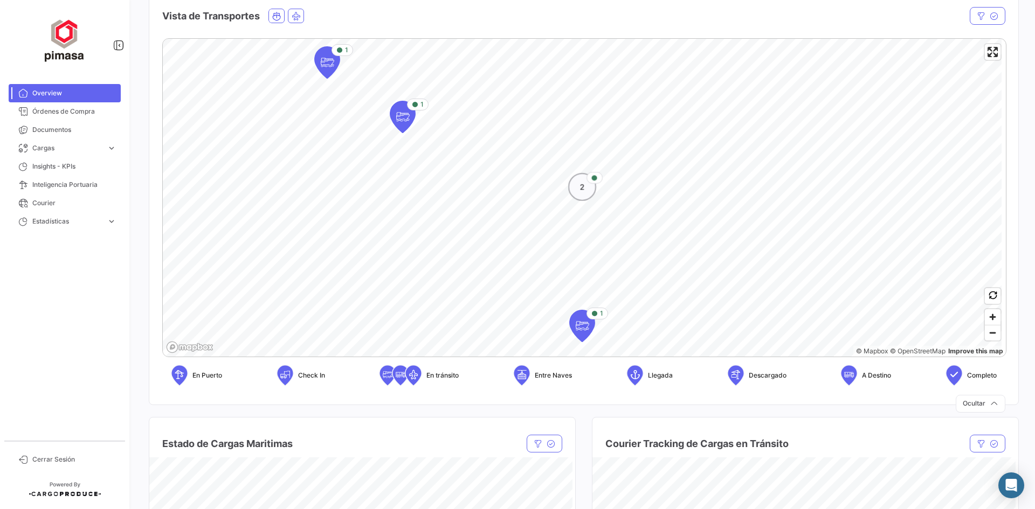
click at [584, 189] on span "2" at bounding box center [582, 187] width 5 height 11
click at [566, 250] on icon "Map marker" at bounding box center [563, 250] width 15 height 23
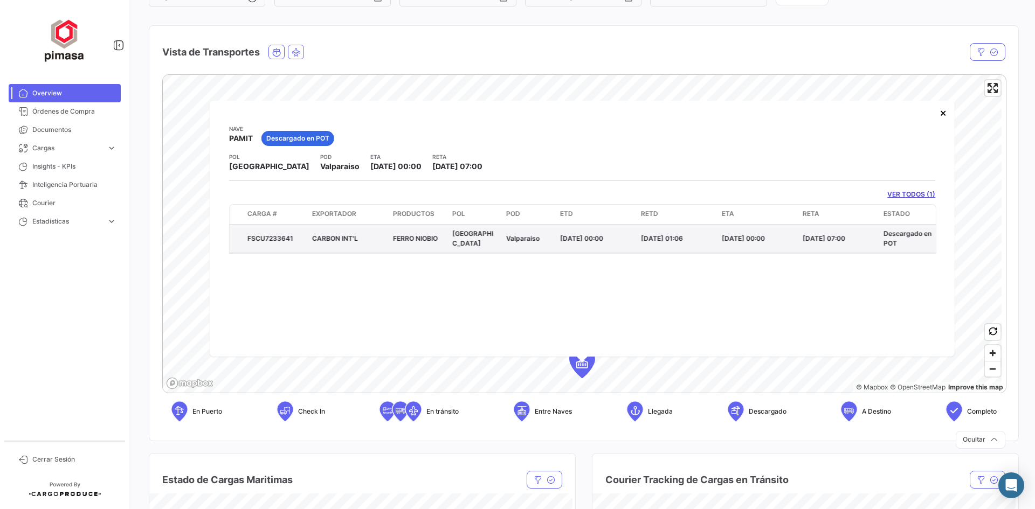
scroll to position [98, 0]
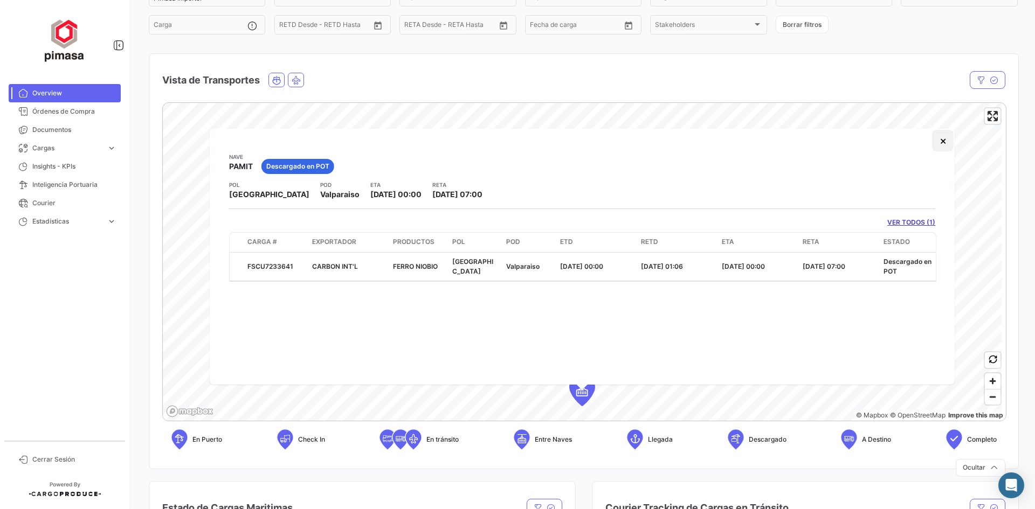
click at [942, 141] on button "×" at bounding box center [943, 141] width 22 height 22
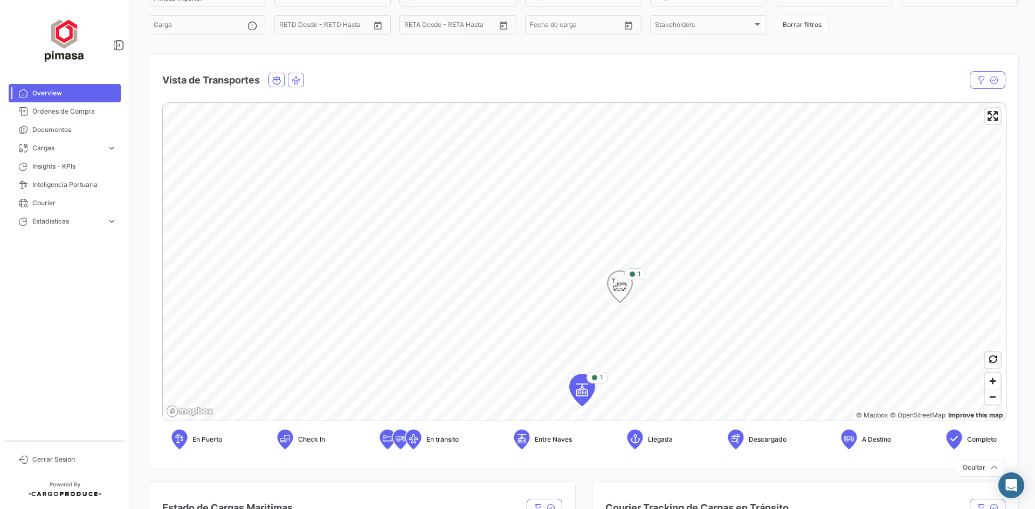
click at [622, 289] on icon "Map marker" at bounding box center [619, 286] width 15 height 23
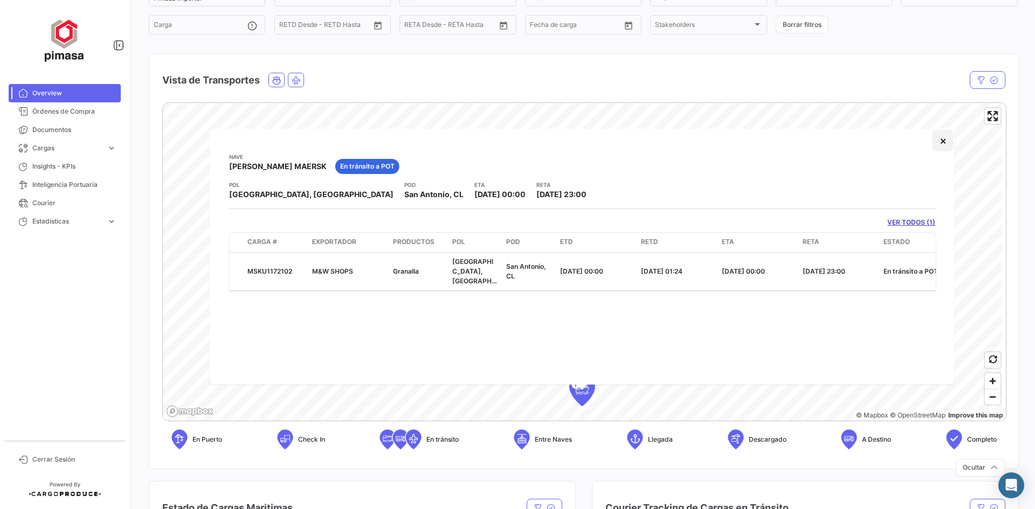
click at [941, 146] on button "×" at bounding box center [943, 141] width 22 height 22
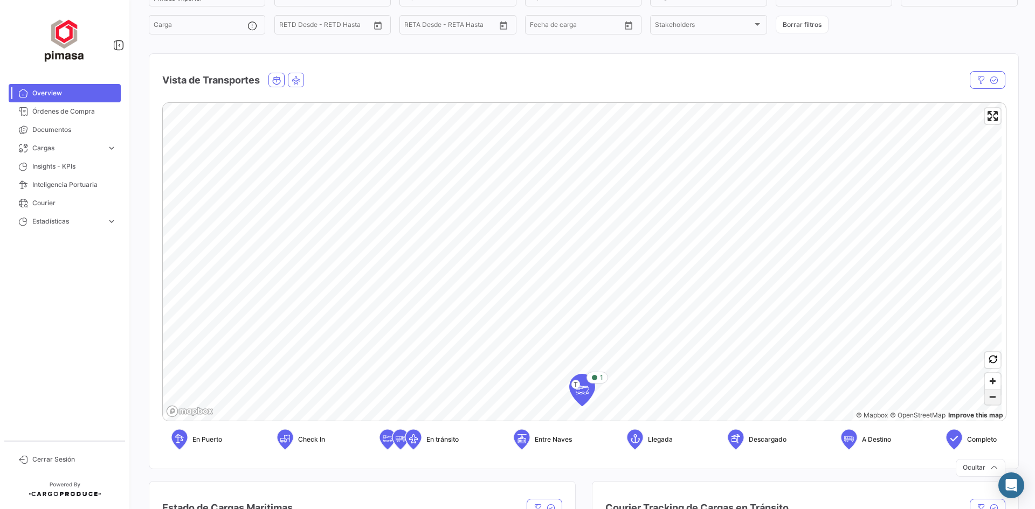
click at [993, 402] on span "Zoom out" at bounding box center [993, 397] width 16 height 15
click at [992, 402] on span "Zoom out" at bounding box center [993, 397] width 16 height 15
click at [991, 400] on span "Zoom out" at bounding box center [993, 397] width 16 height 15
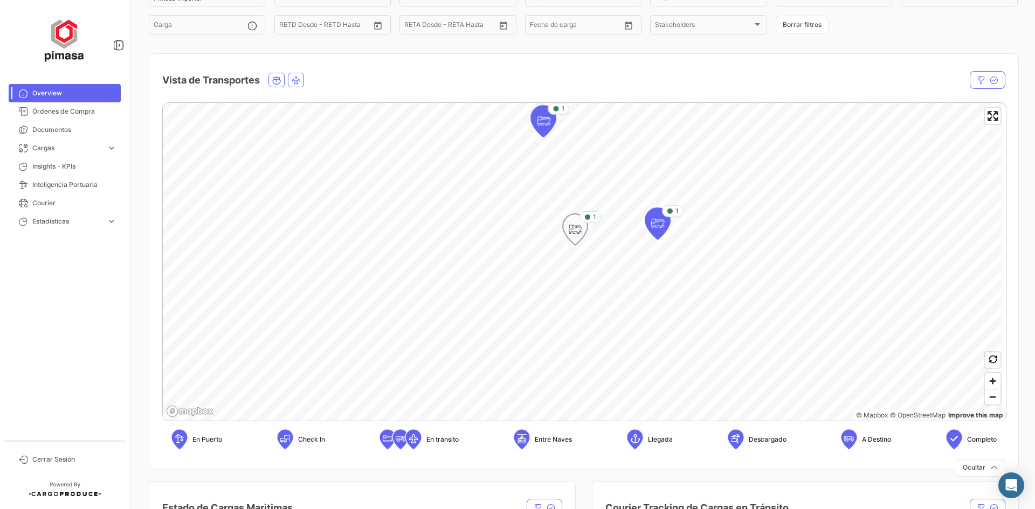
click at [564, 225] on icon "Map marker" at bounding box center [575, 229] width 25 height 31
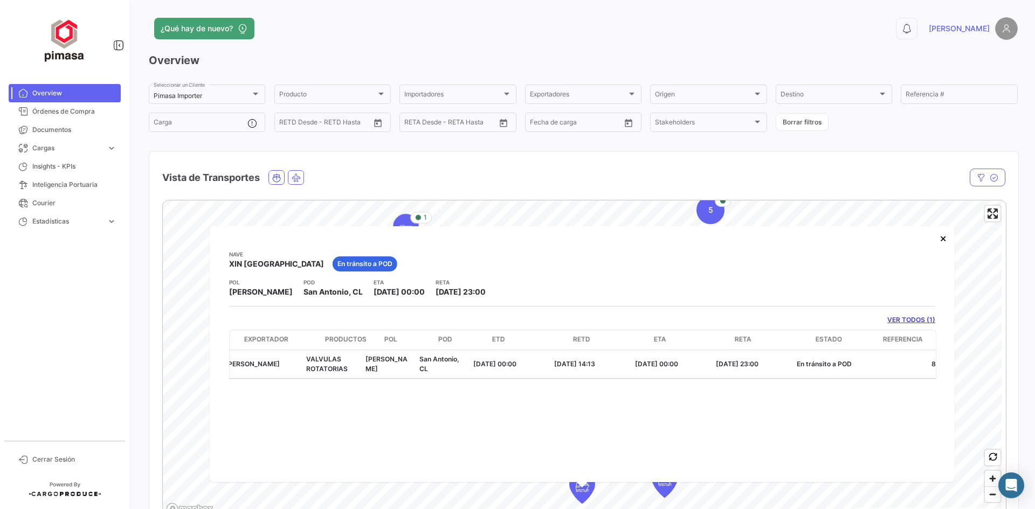
scroll to position [0, 0]
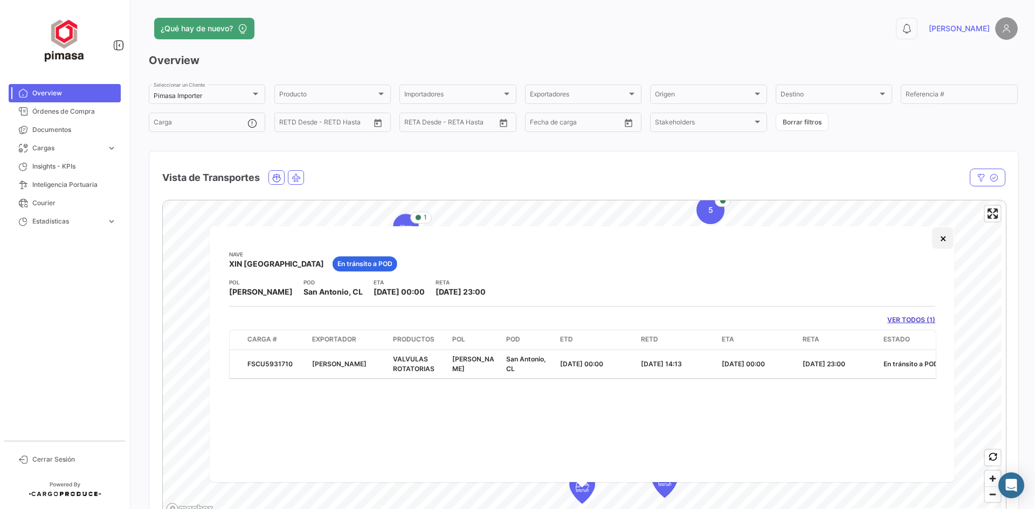
click at [945, 237] on button "×" at bounding box center [943, 239] width 22 height 22
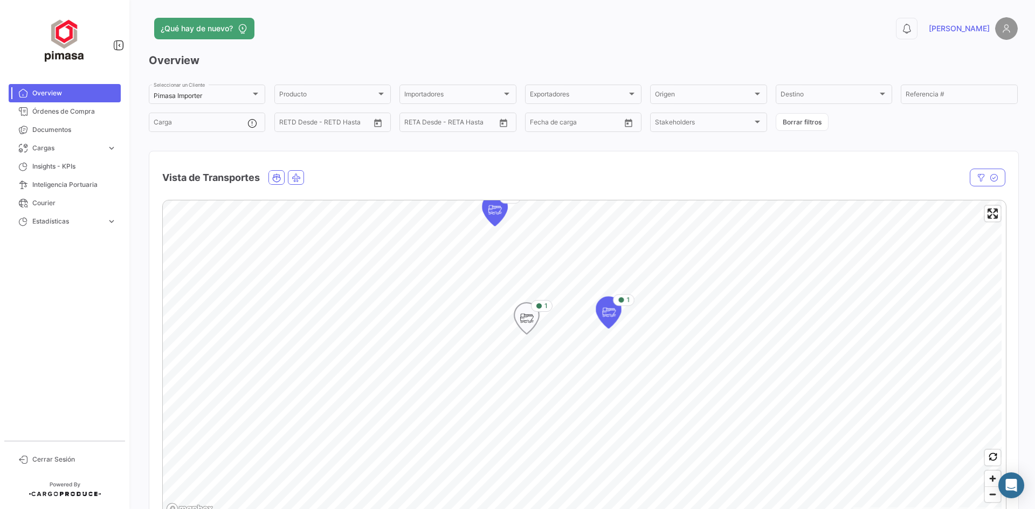
click at [519, 320] on icon "Map marker" at bounding box center [526, 318] width 15 height 23
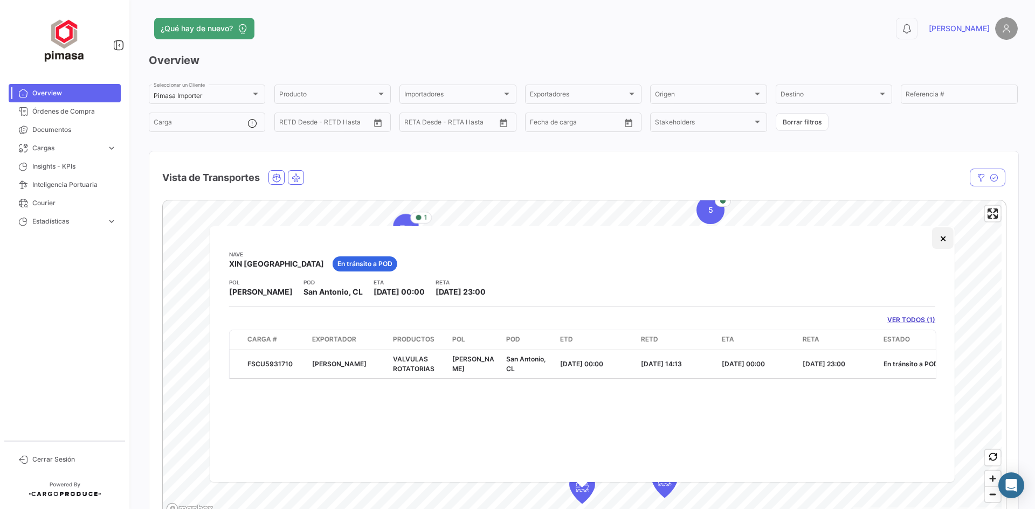
click at [943, 244] on button "×" at bounding box center [943, 239] width 22 height 22
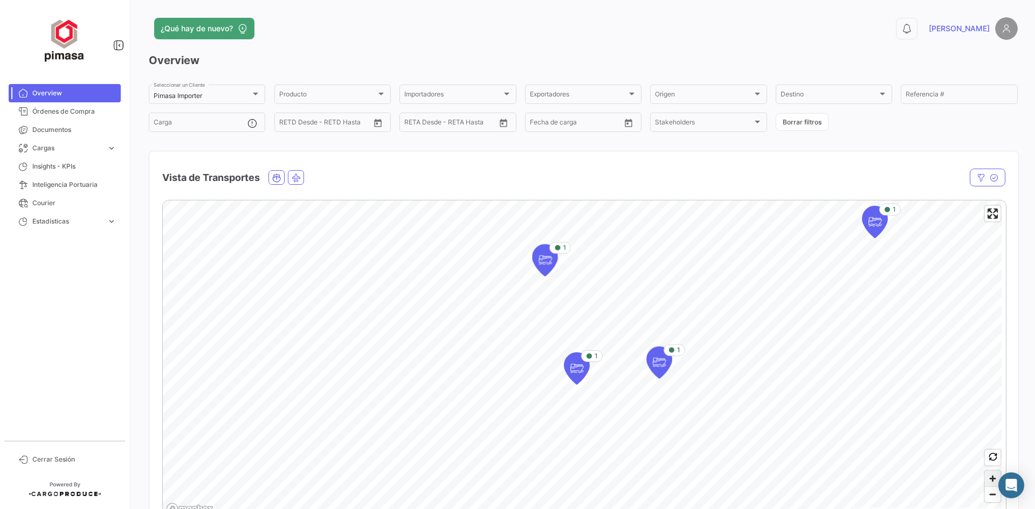
click at [985, 478] on span "Zoom in" at bounding box center [993, 479] width 16 height 16
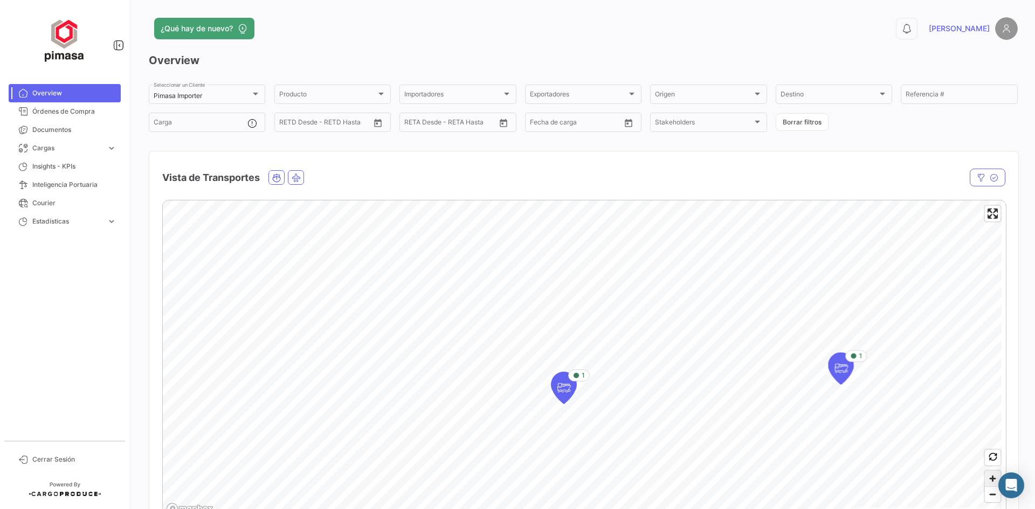
click at [985, 478] on span "Zoom in" at bounding box center [993, 479] width 16 height 16
